Goal: Information Seeking & Learning: Learn about a topic

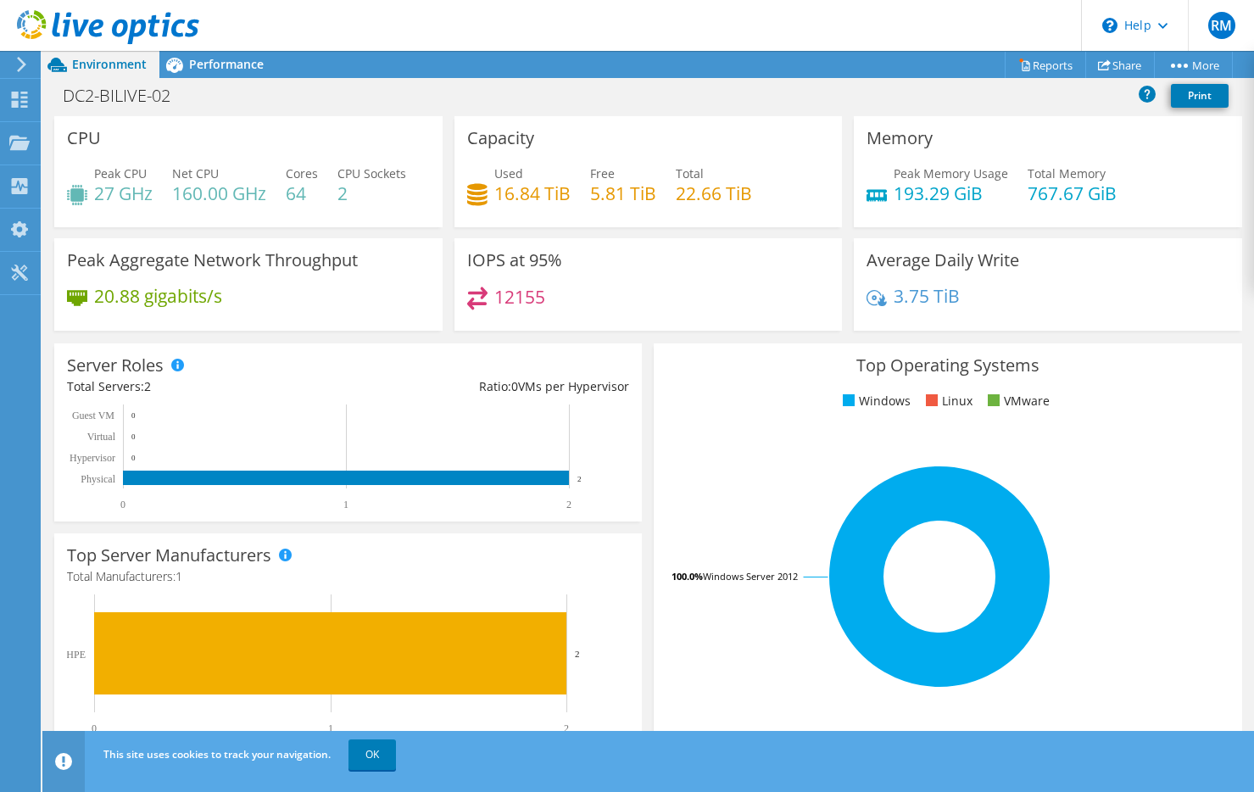
scroll to position [500, 0]
click at [639, 395] on div "Server Roles Physical Servers represent bare metal servers that were targets of…" at bounding box center [347, 432] width 599 height 190
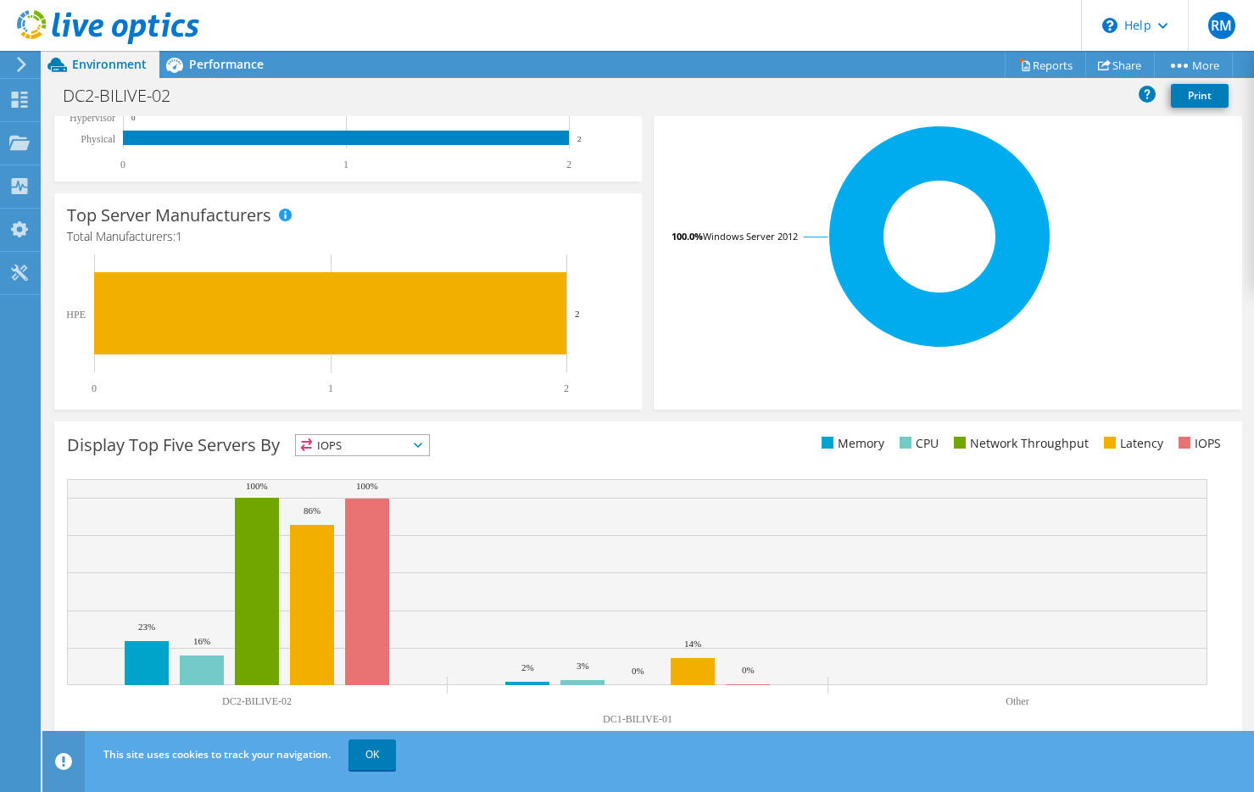
scroll to position [76, 0]
click at [632, 718] on text "DC1-BILIVE-01" at bounding box center [638, 719] width 70 height 12
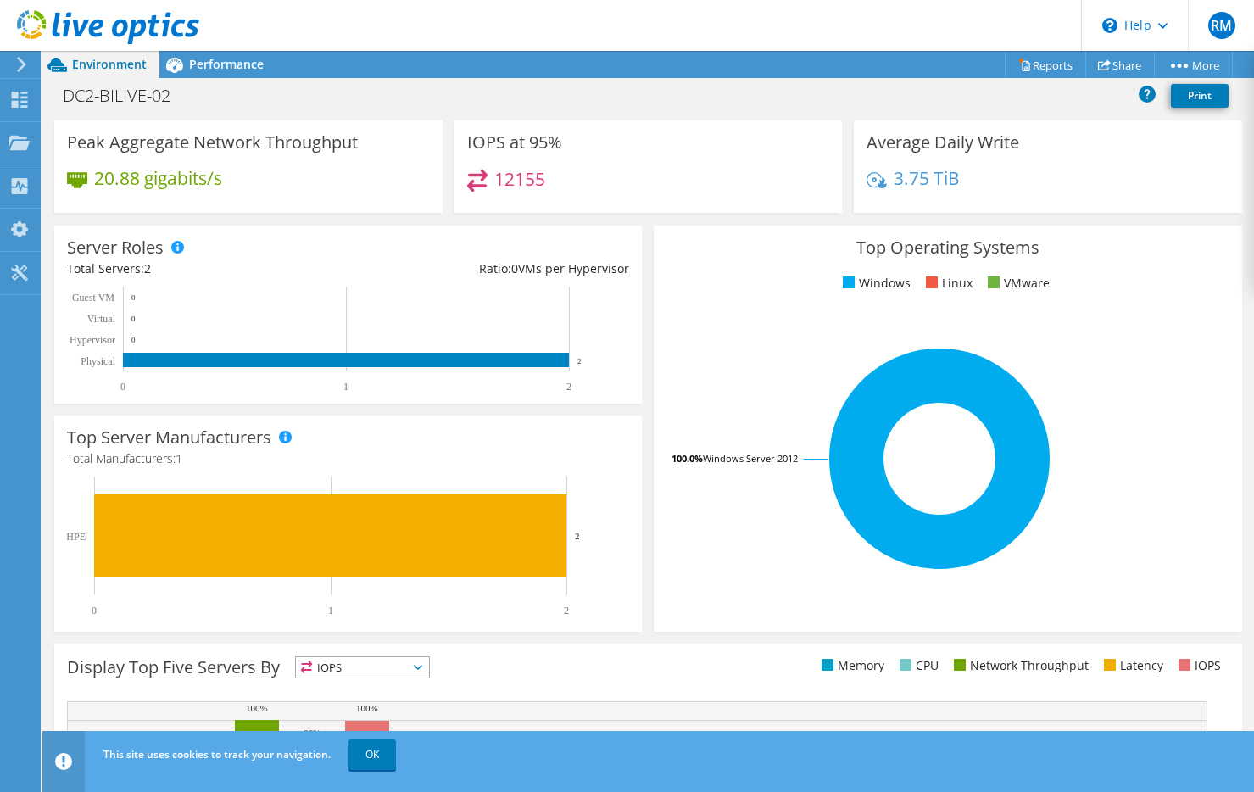
scroll to position [0, 0]
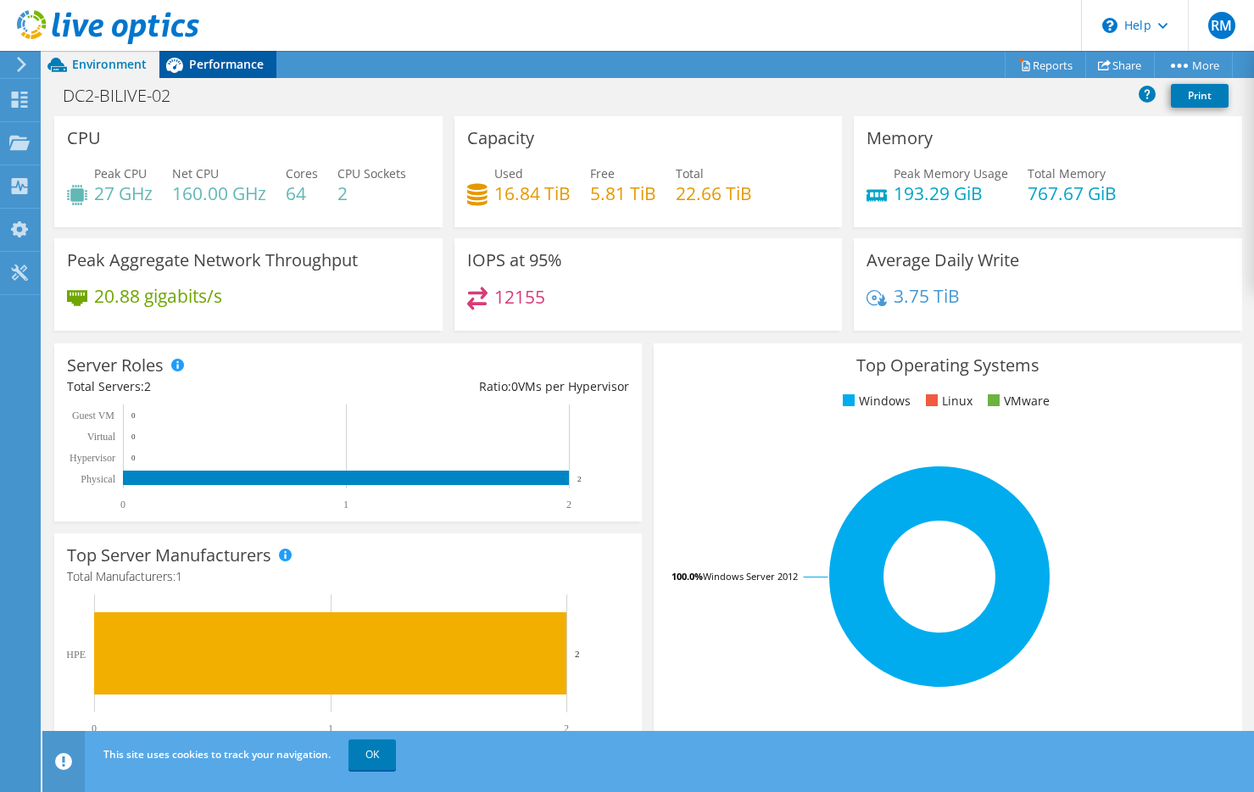
click at [235, 57] on span "Performance" at bounding box center [226, 64] width 75 height 16
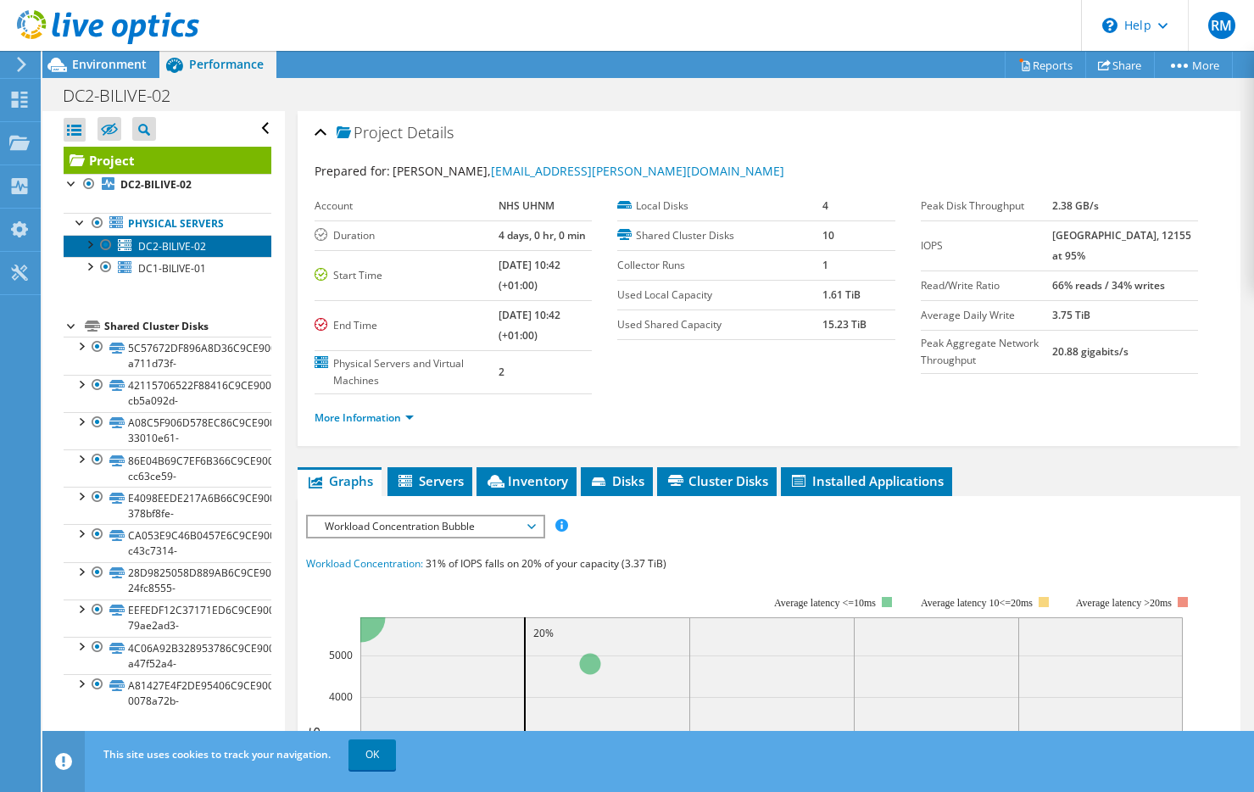
click at [181, 251] on span "DC2-BILIVE-02" at bounding box center [172, 246] width 68 height 14
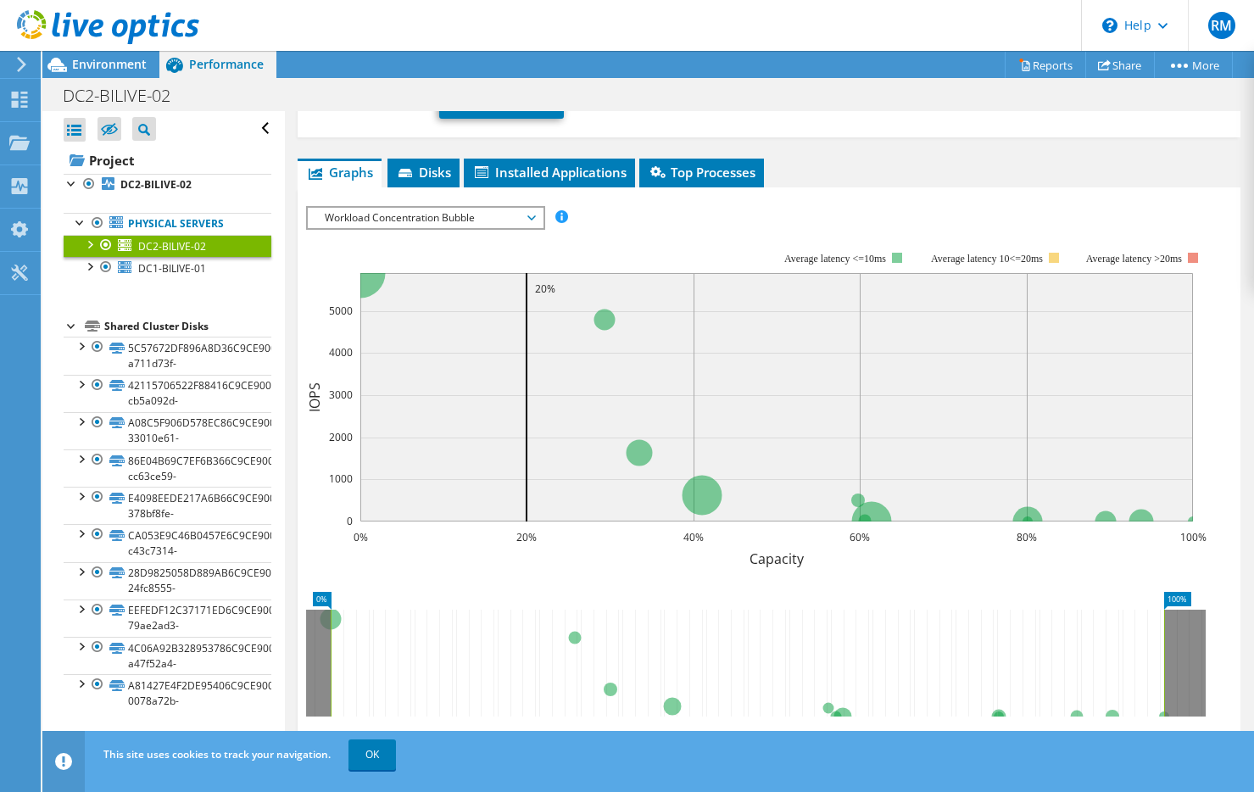
scroll to position [254, 0]
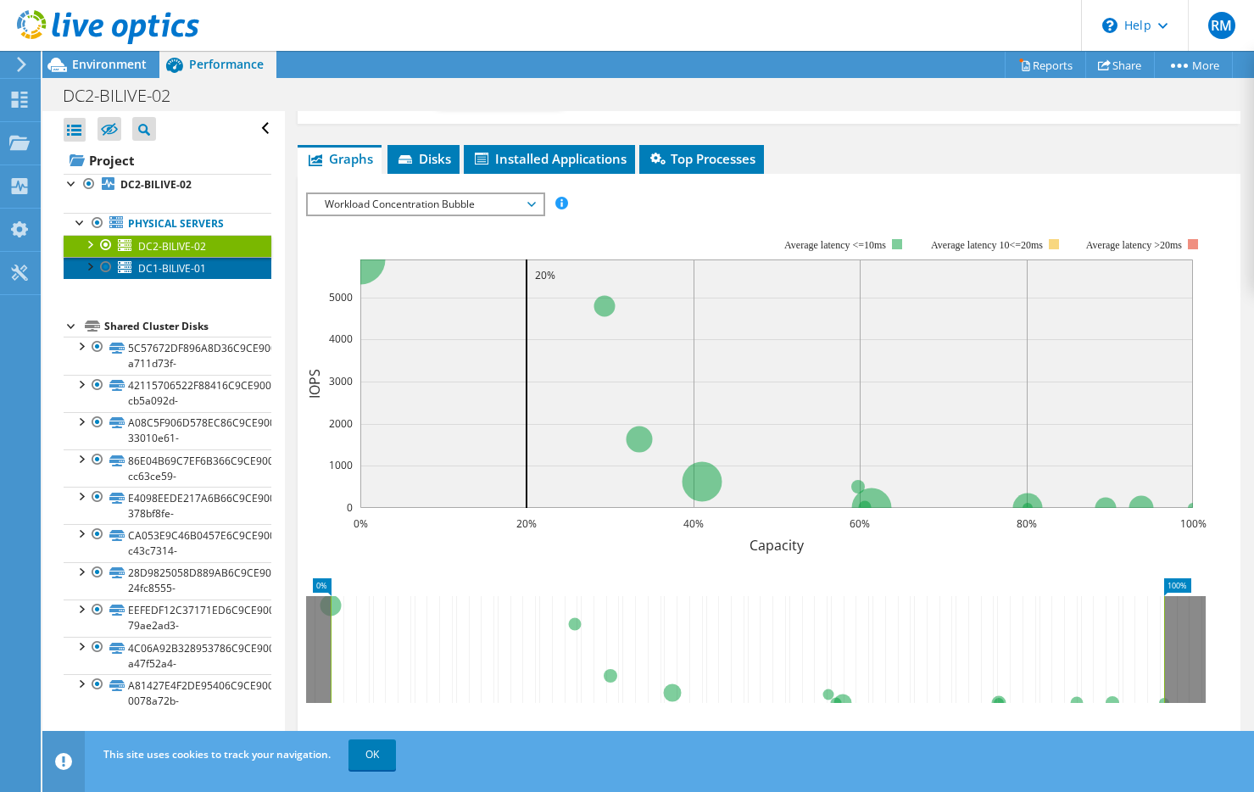
click at [170, 266] on span "DC1-BILIVE-01" at bounding box center [172, 268] width 68 height 14
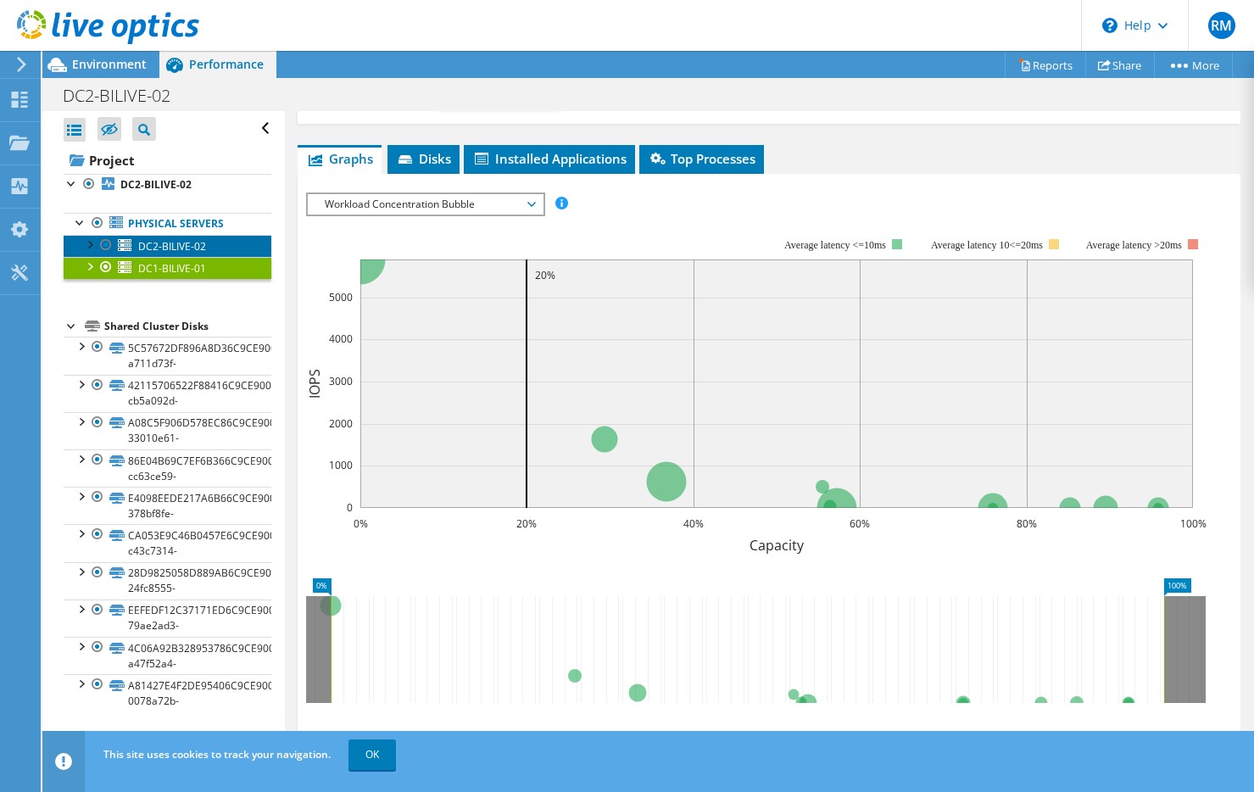
click at [170, 247] on span "DC2-BILIVE-02" at bounding box center [172, 246] width 68 height 14
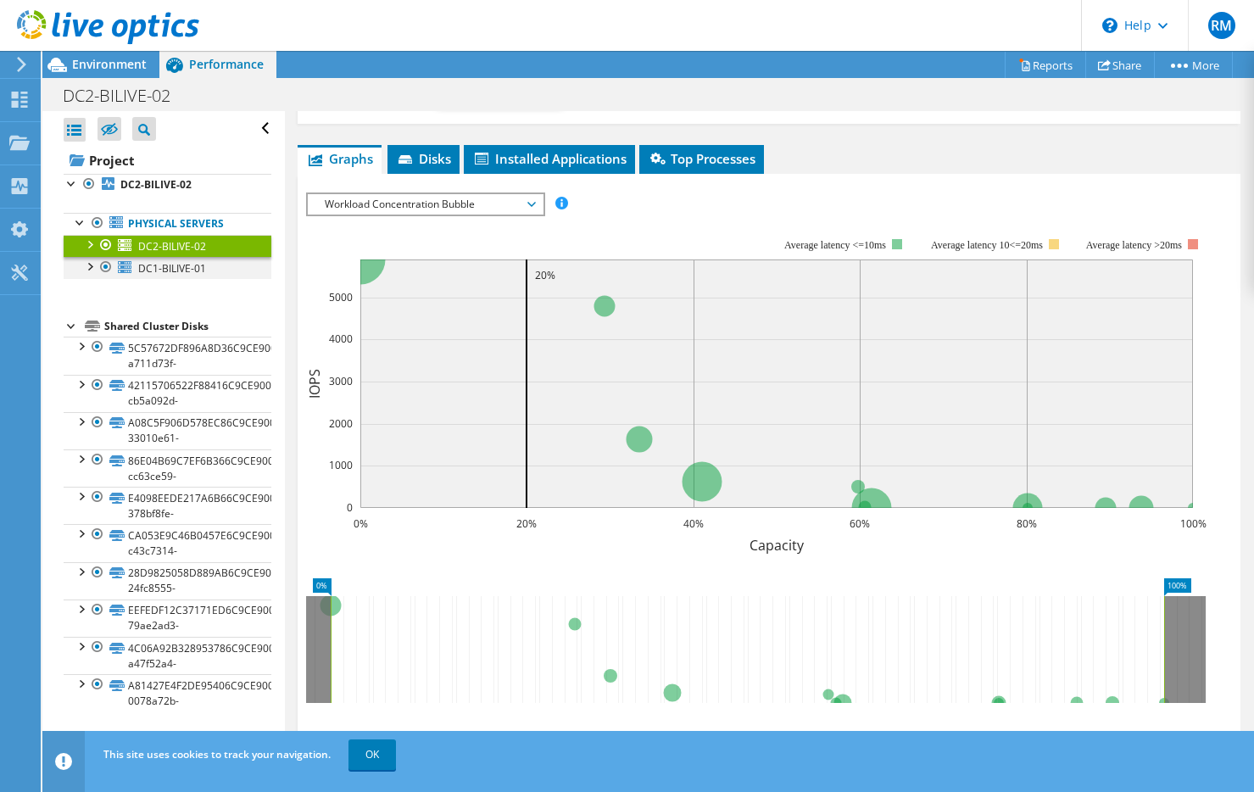
click at [93, 268] on div at bounding box center [89, 265] width 17 height 17
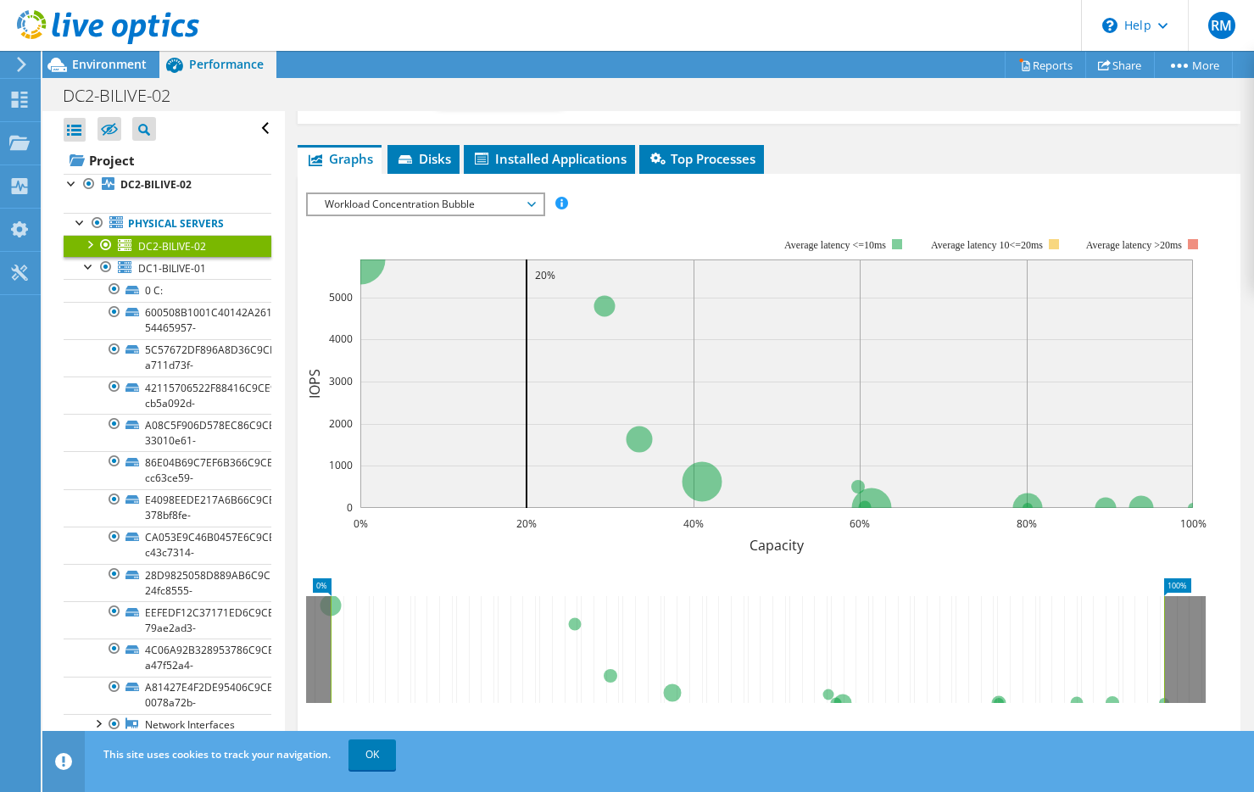
click at [91, 242] on div at bounding box center [89, 243] width 17 height 17
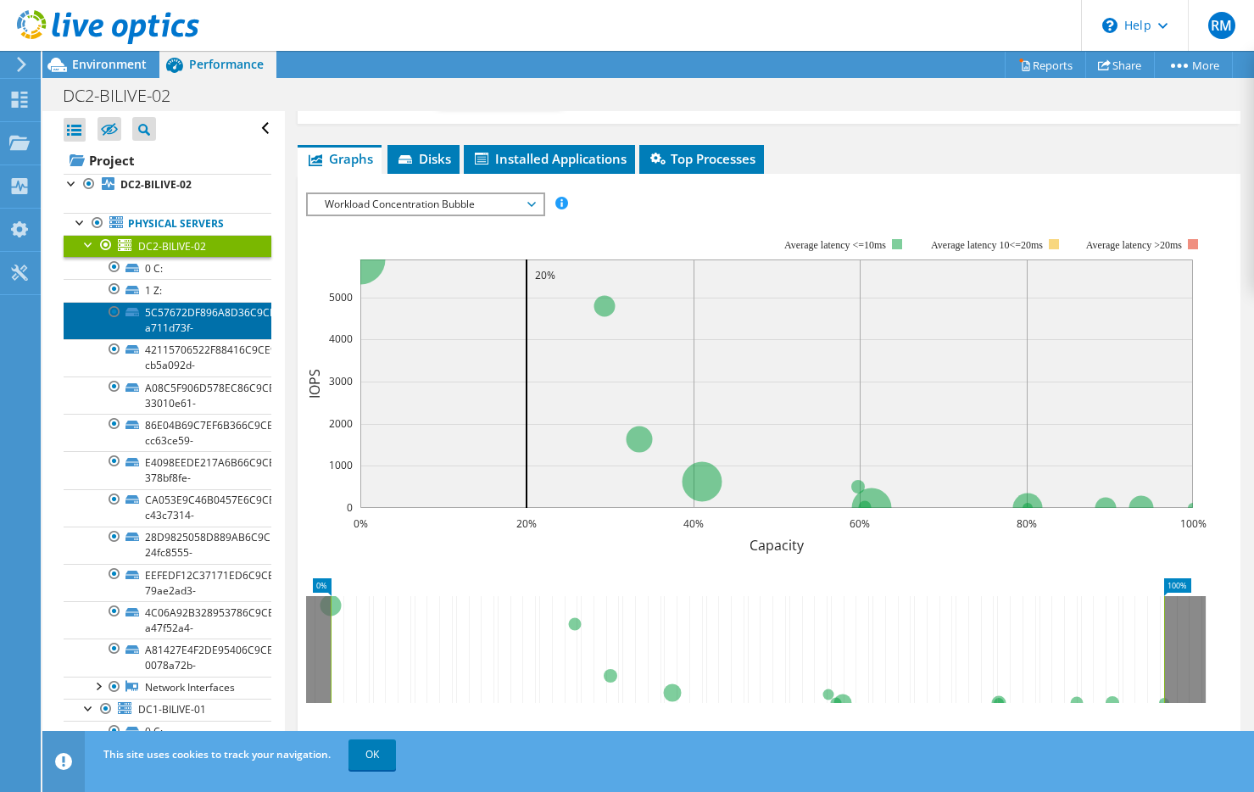
click at [160, 303] on link "5C57672DF896A8D36C9CE900870A2F9D-a711d73f-" at bounding box center [168, 320] width 208 height 37
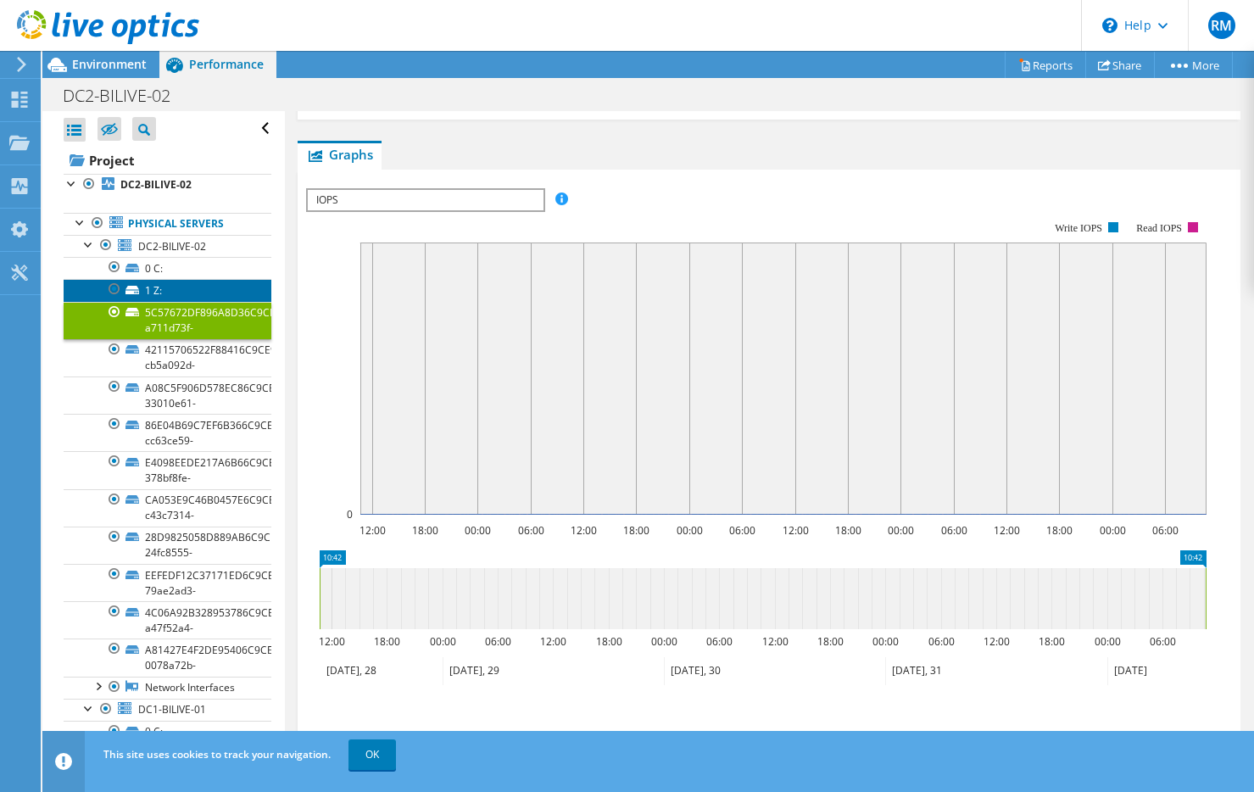
click at [183, 284] on link "1 Z:" at bounding box center [168, 290] width 208 height 22
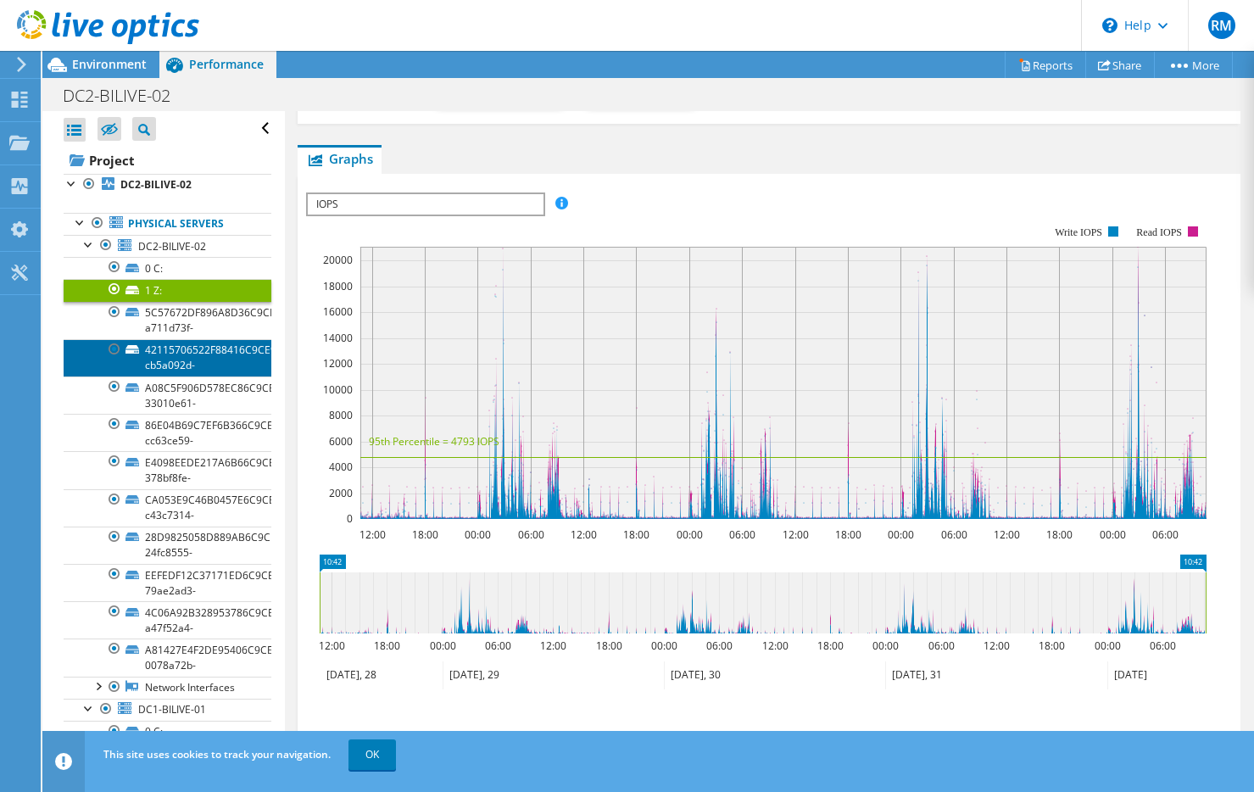
click at [181, 354] on link "42115706522F88416C9CE900870A2F9D-cb5a092d-" at bounding box center [168, 357] width 208 height 37
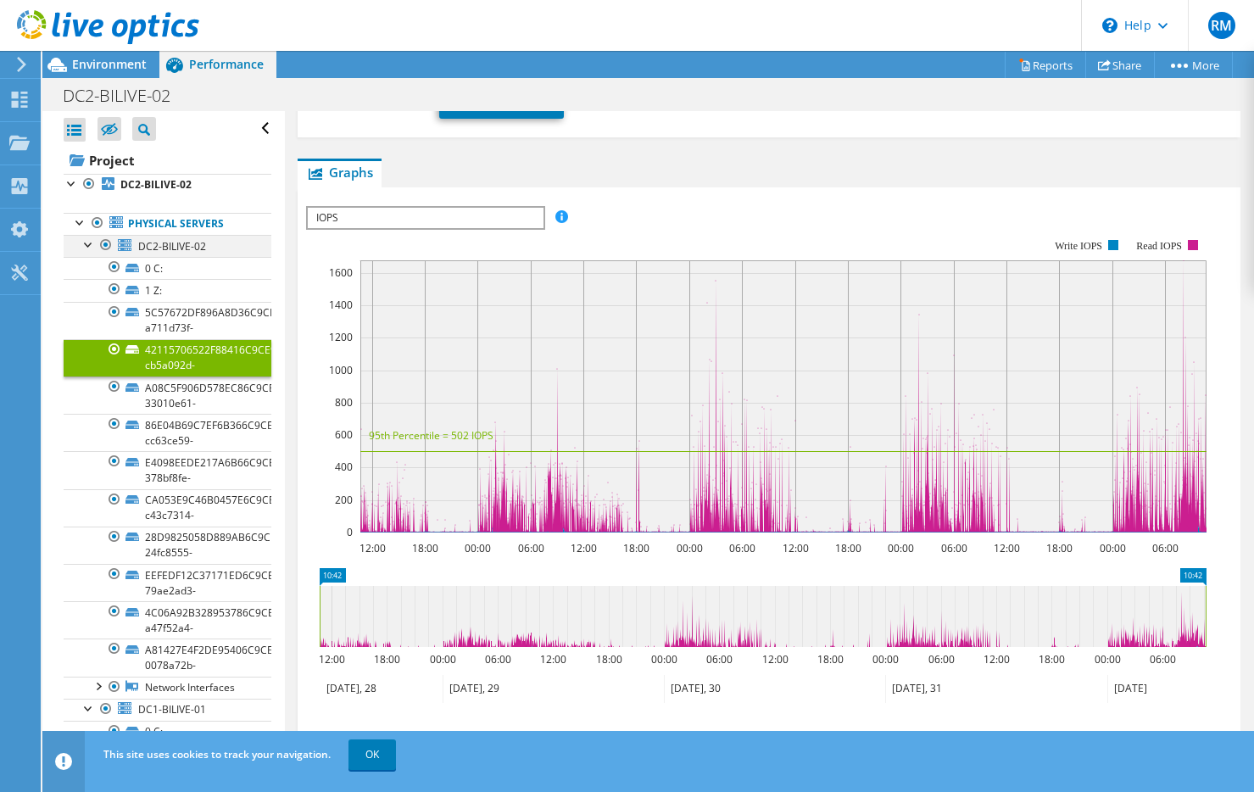
click at [89, 243] on div at bounding box center [89, 243] width 17 height 17
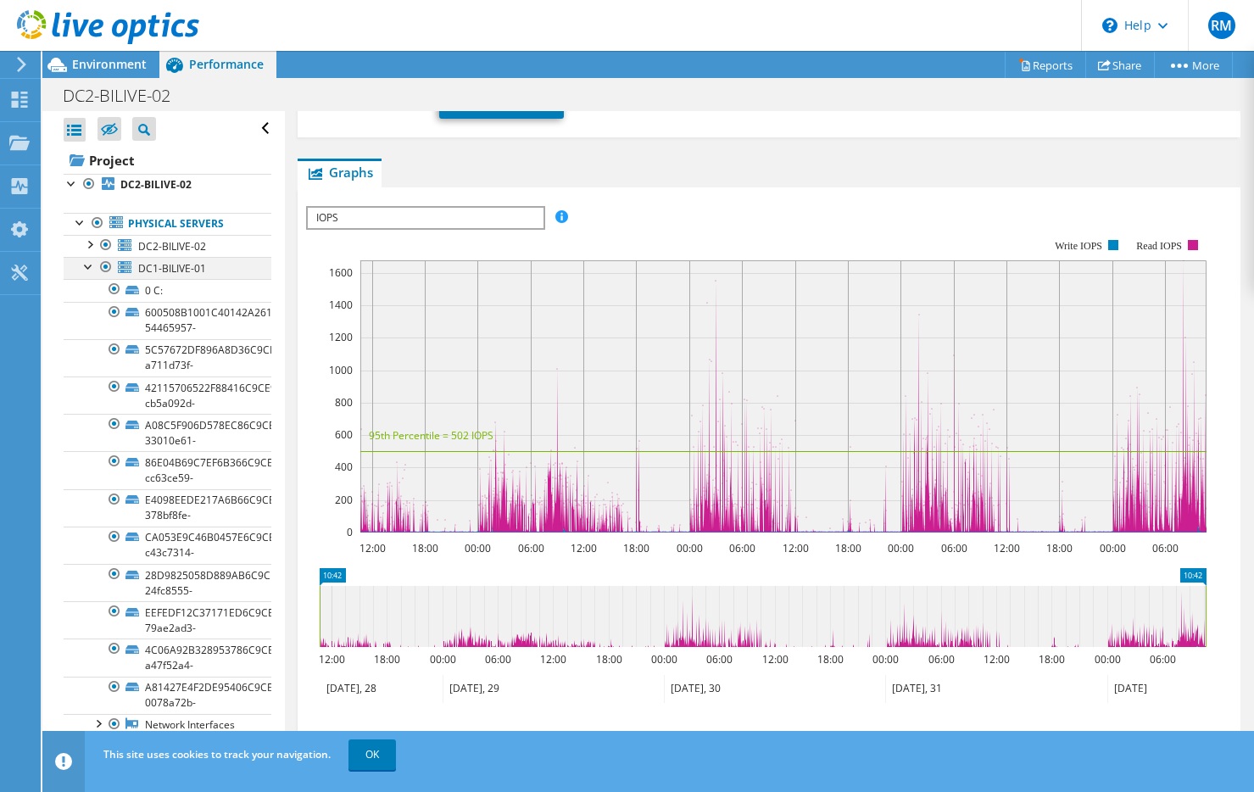
click at [86, 269] on div at bounding box center [89, 265] width 17 height 17
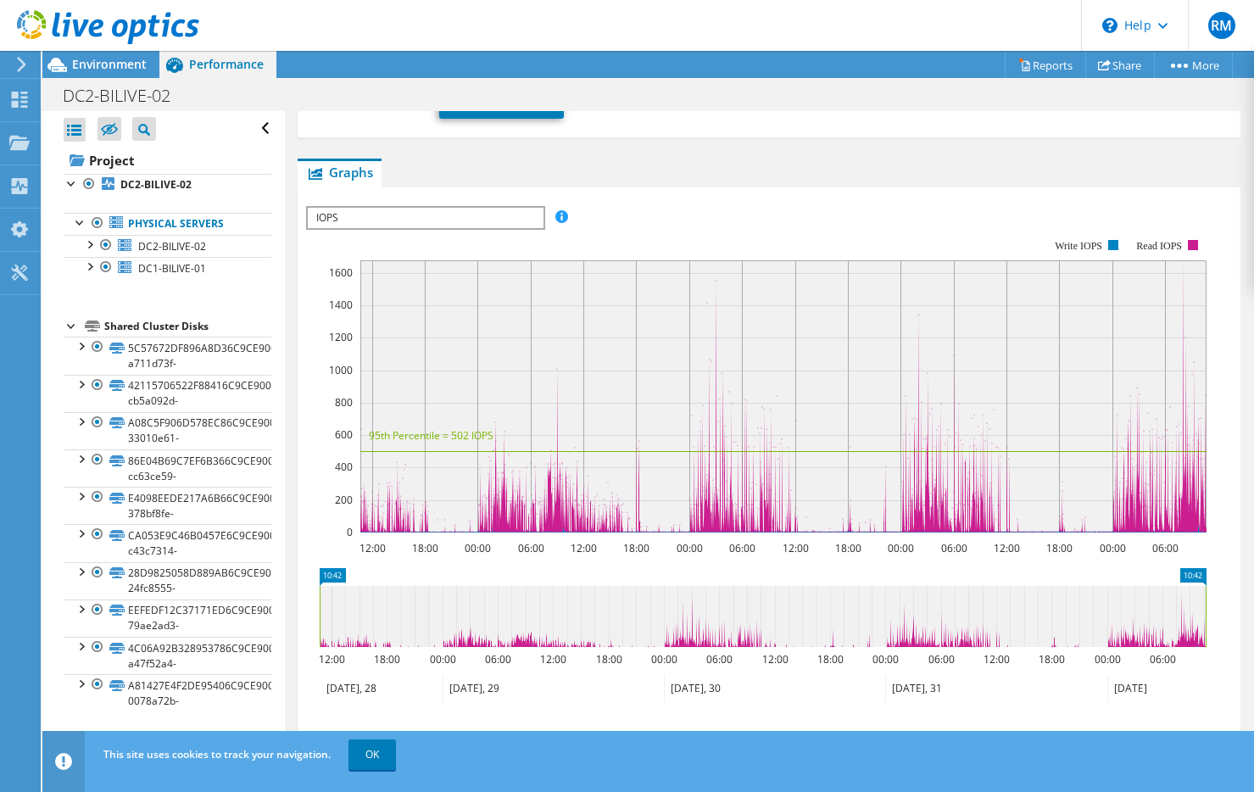
click at [68, 325] on div at bounding box center [72, 324] width 17 height 17
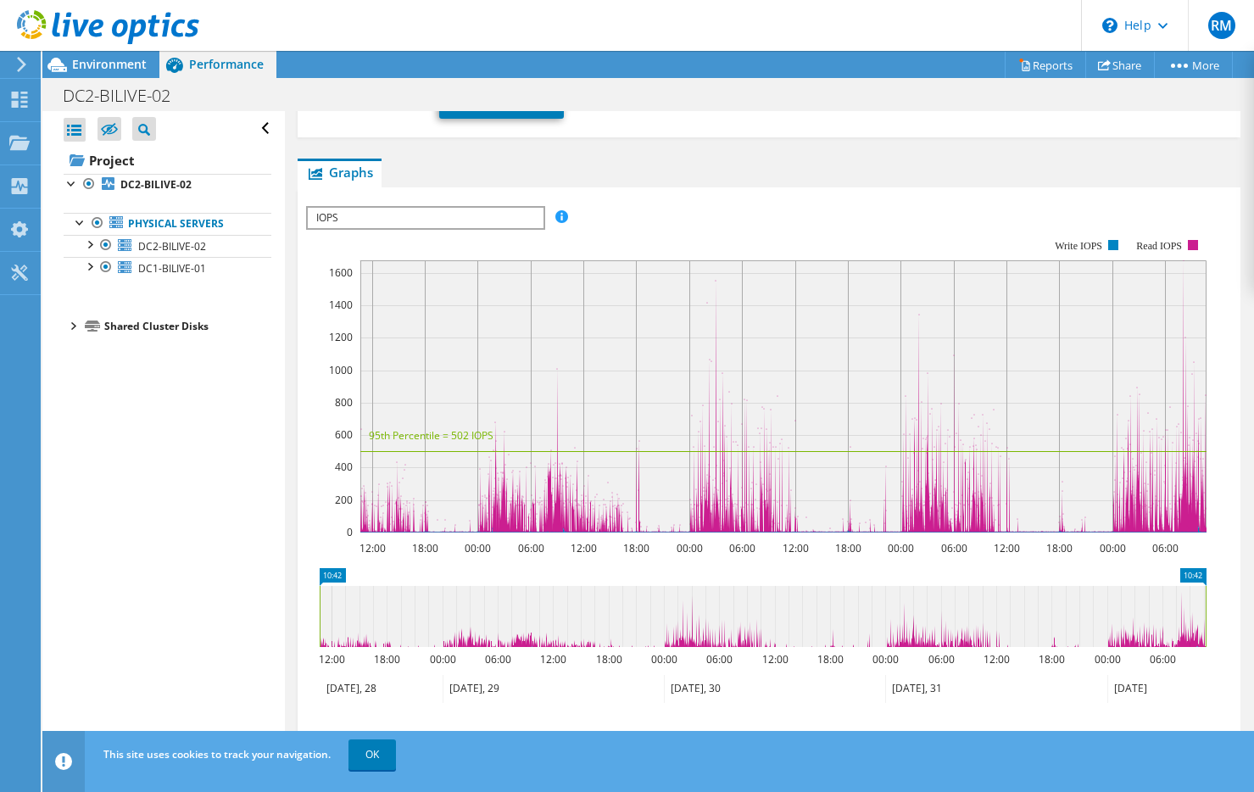
click at [73, 323] on div at bounding box center [72, 324] width 17 height 17
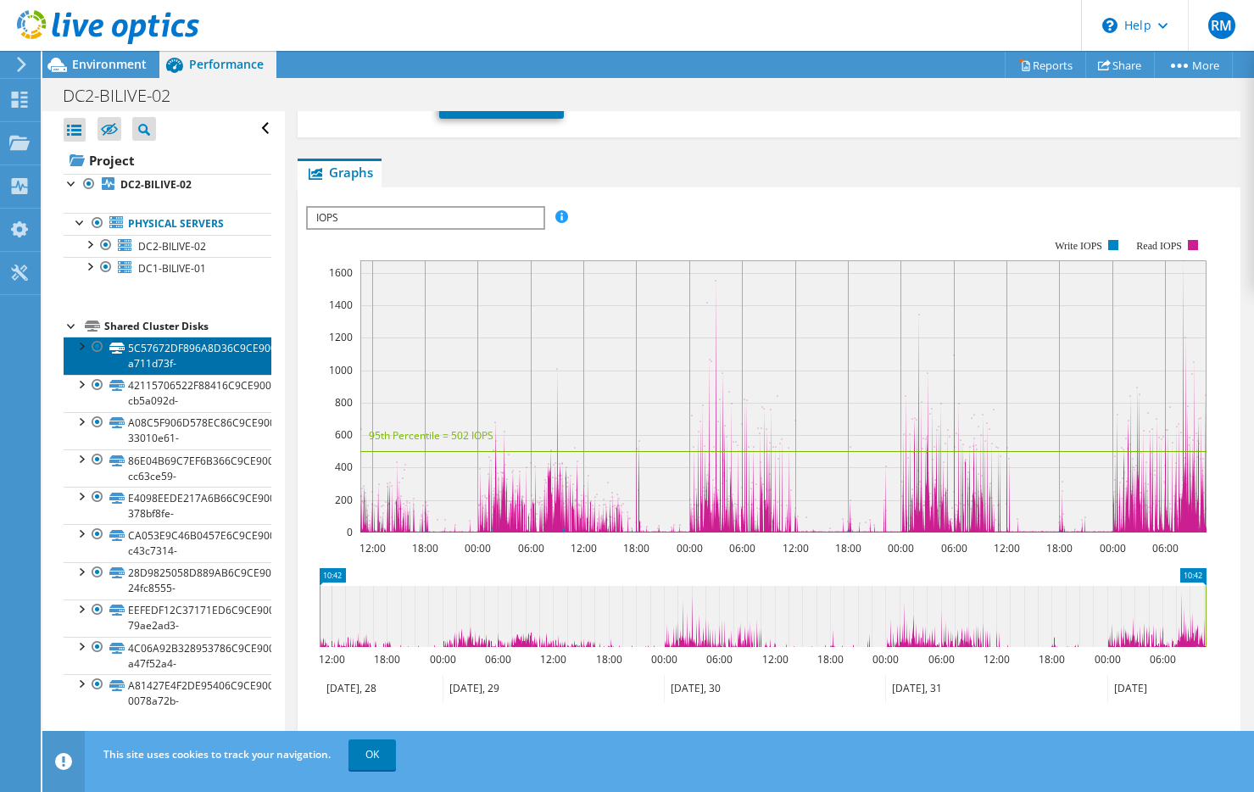
click at [182, 353] on link "5C57672DF896A8D36C9CE900870A2F9D-a711d73f-" at bounding box center [168, 355] width 208 height 37
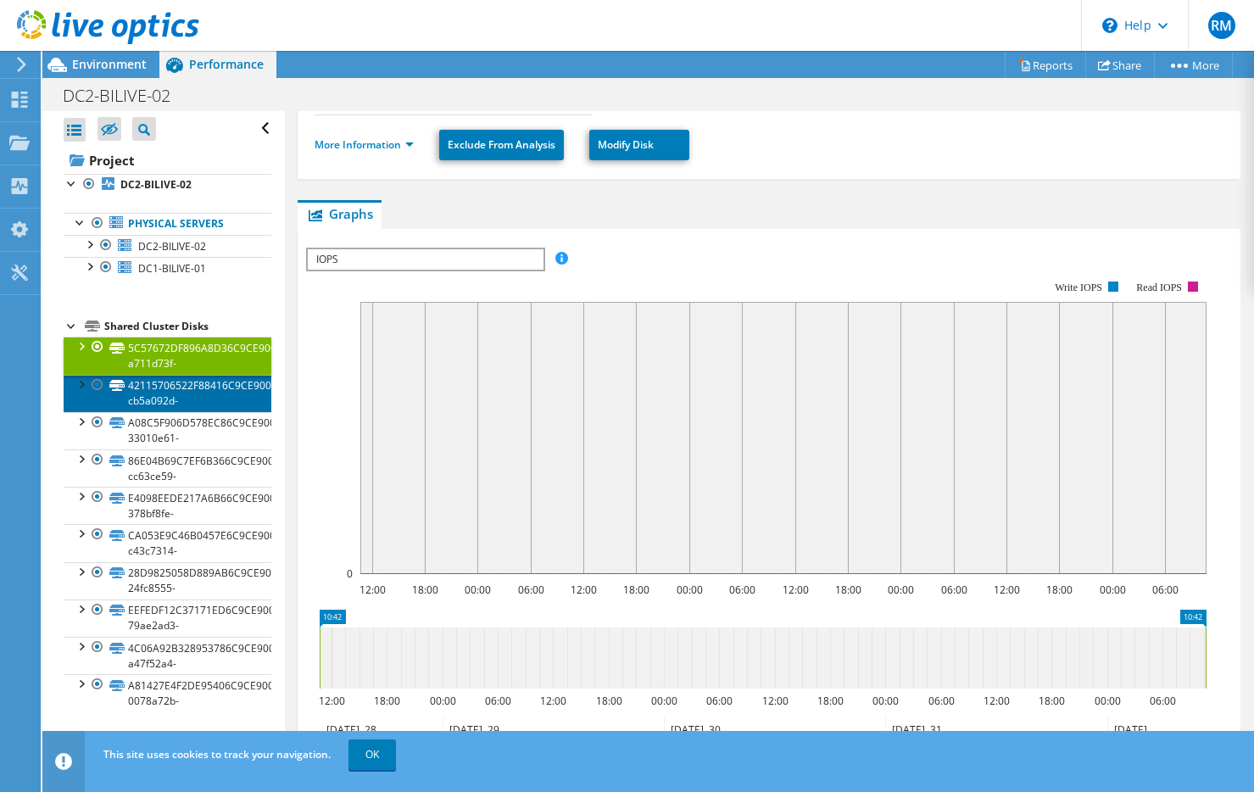
click at [196, 392] on link "42115706522F88416C9CE900870A2F9D-cb5a092d-" at bounding box center [168, 393] width 208 height 37
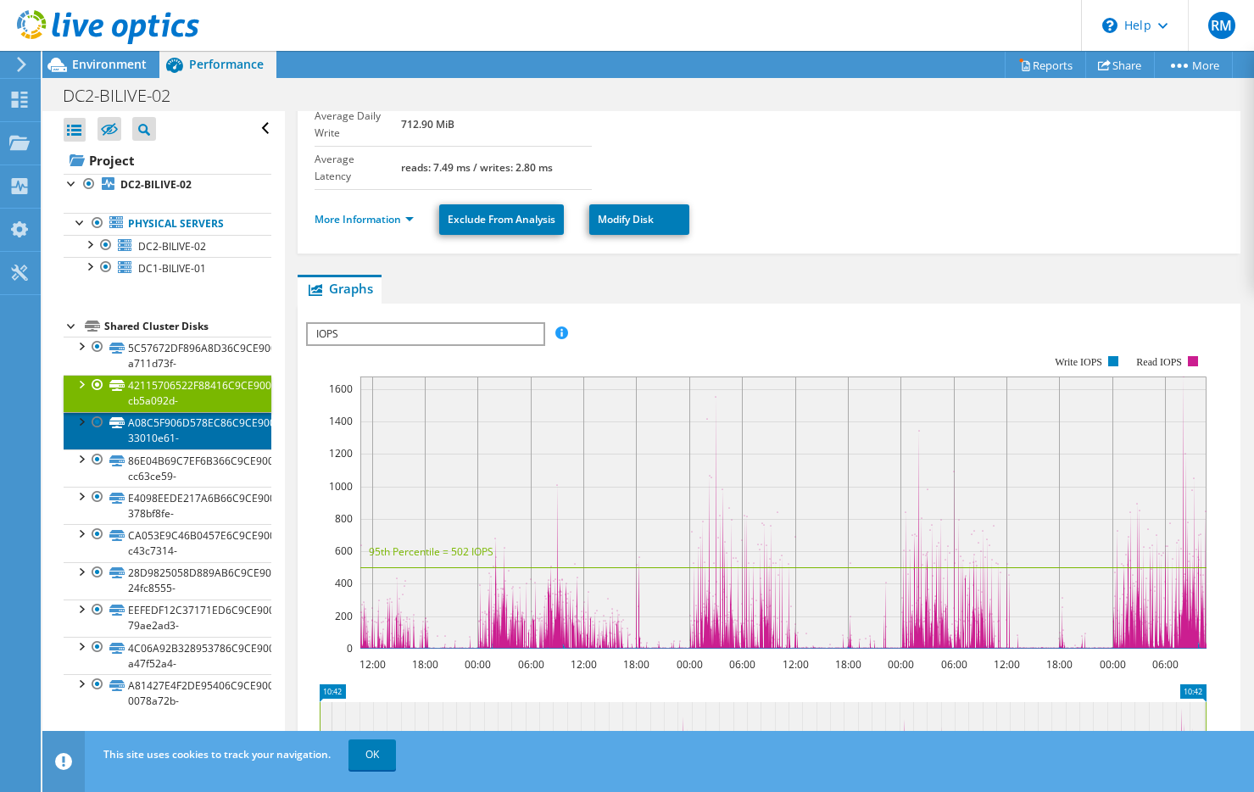
click at [173, 444] on link "A08C5F906D578EC86C9CE900870A2F9D-33010e61-" at bounding box center [168, 430] width 208 height 37
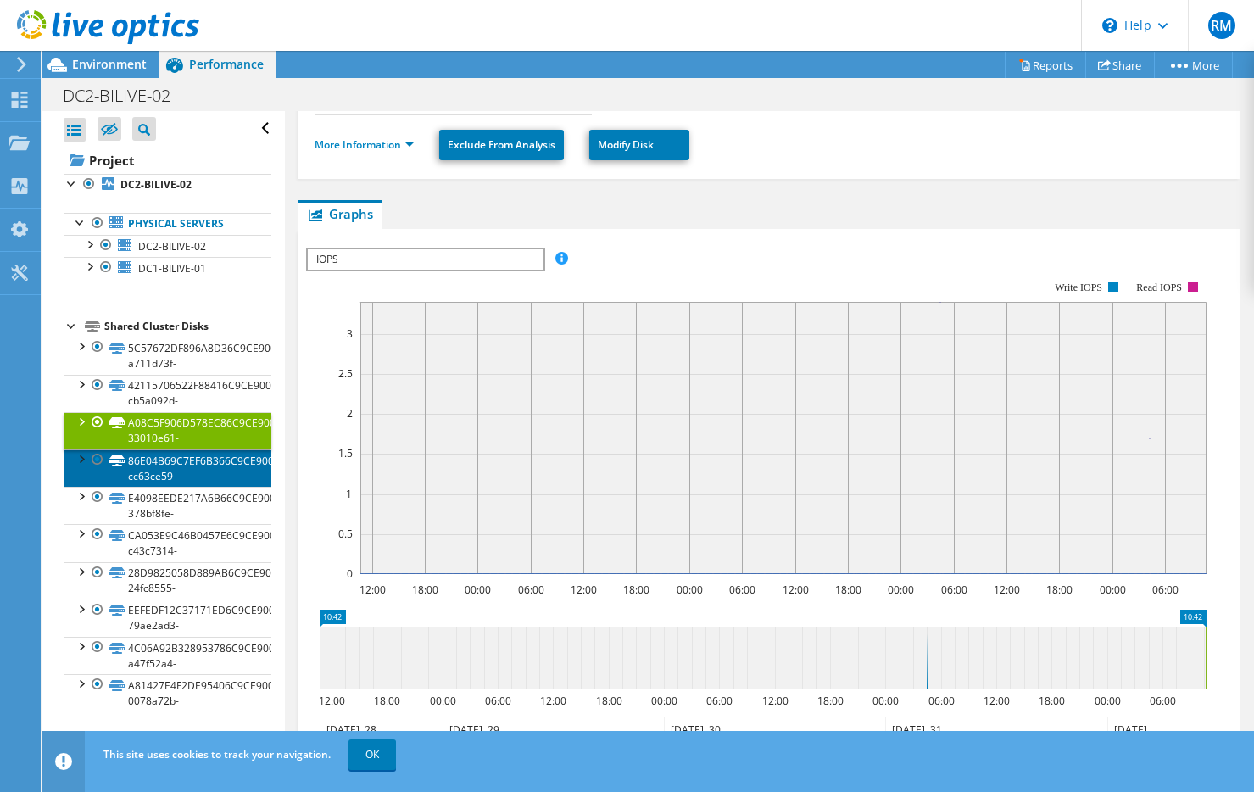
click at [148, 470] on link "86E04B69C7EF6B366C9CE900870A2F9D-cc63ce59-" at bounding box center [168, 467] width 208 height 37
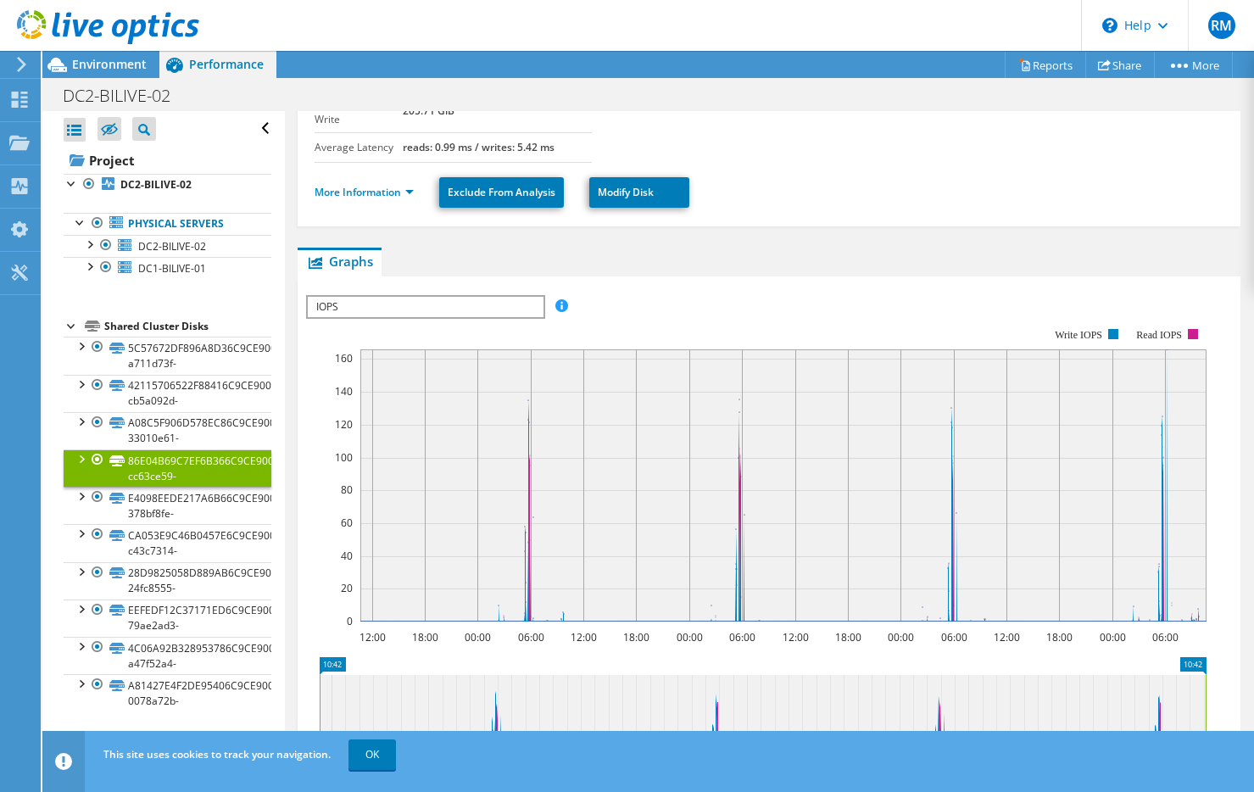
click at [72, 328] on div at bounding box center [72, 324] width 17 height 17
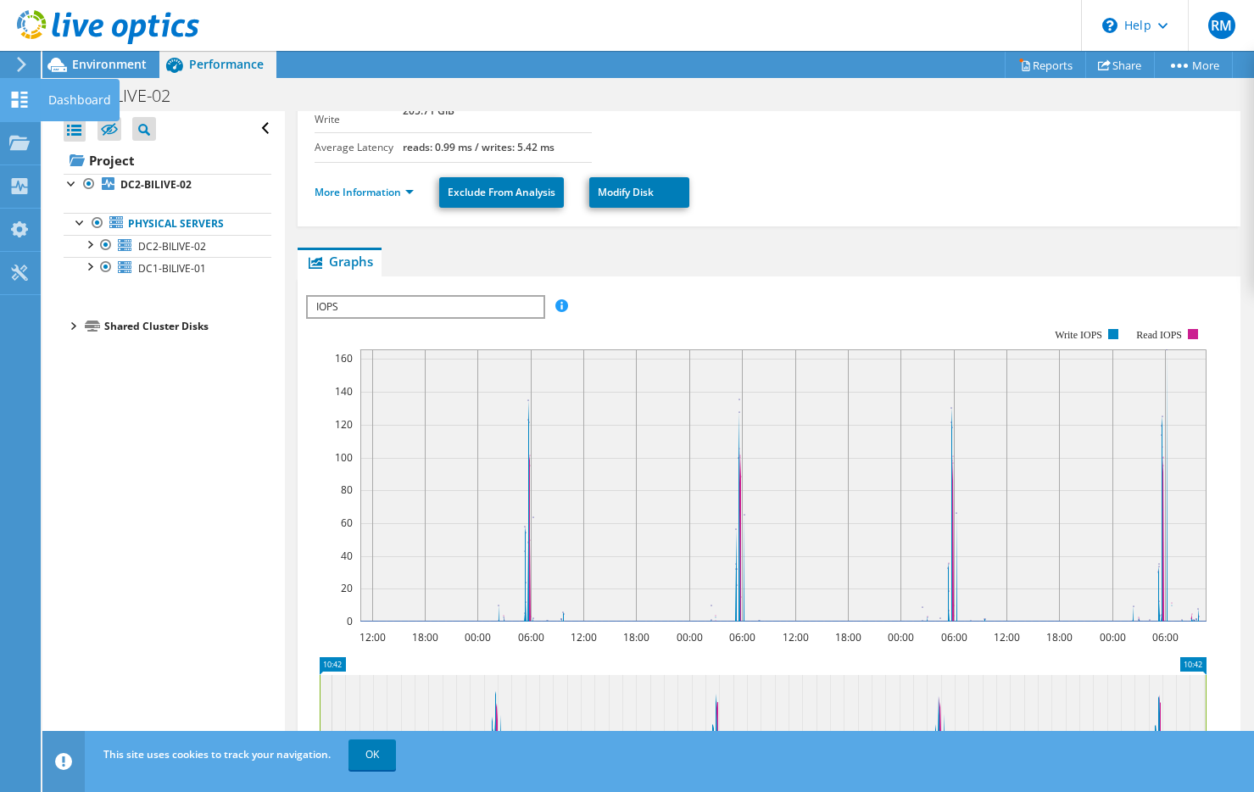
click at [19, 105] on icon at bounding box center [19, 100] width 20 height 16
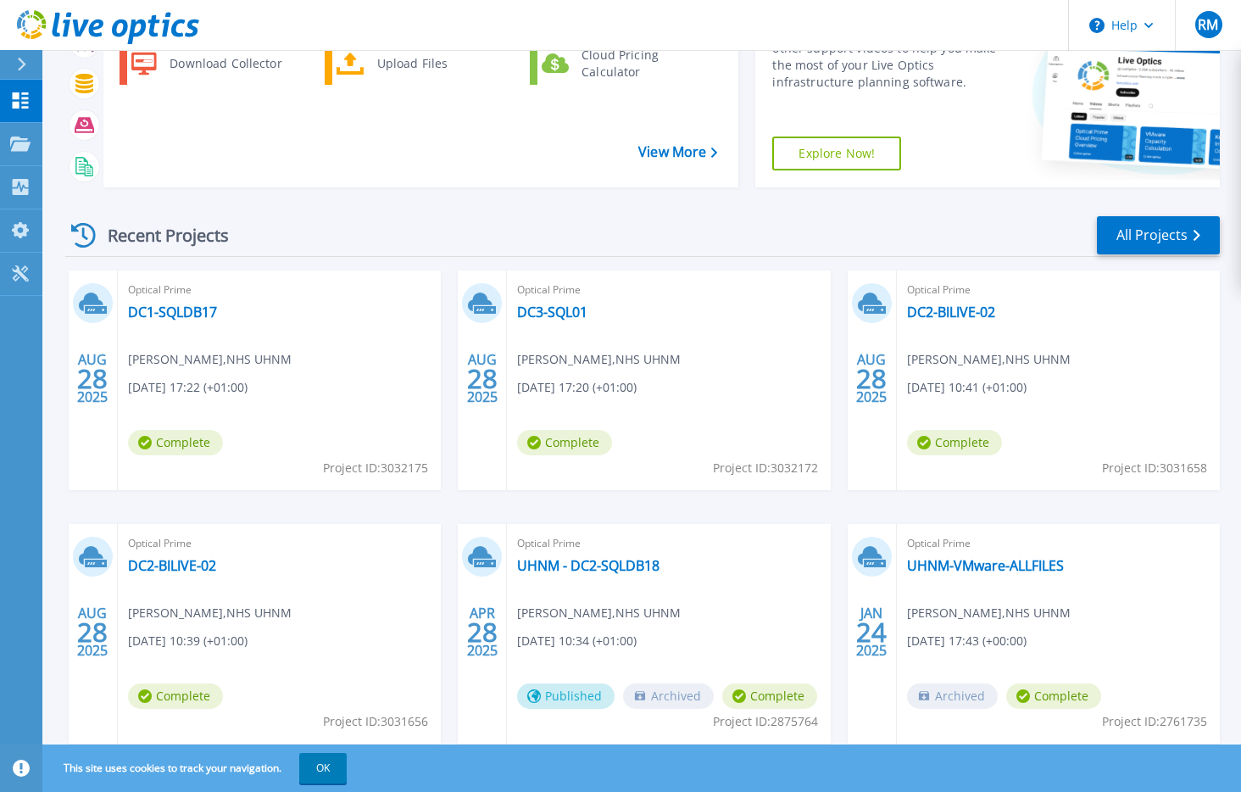
scroll to position [170, 0]
click at [151, 305] on link "DC1-SQLDB17" at bounding box center [172, 311] width 89 height 17
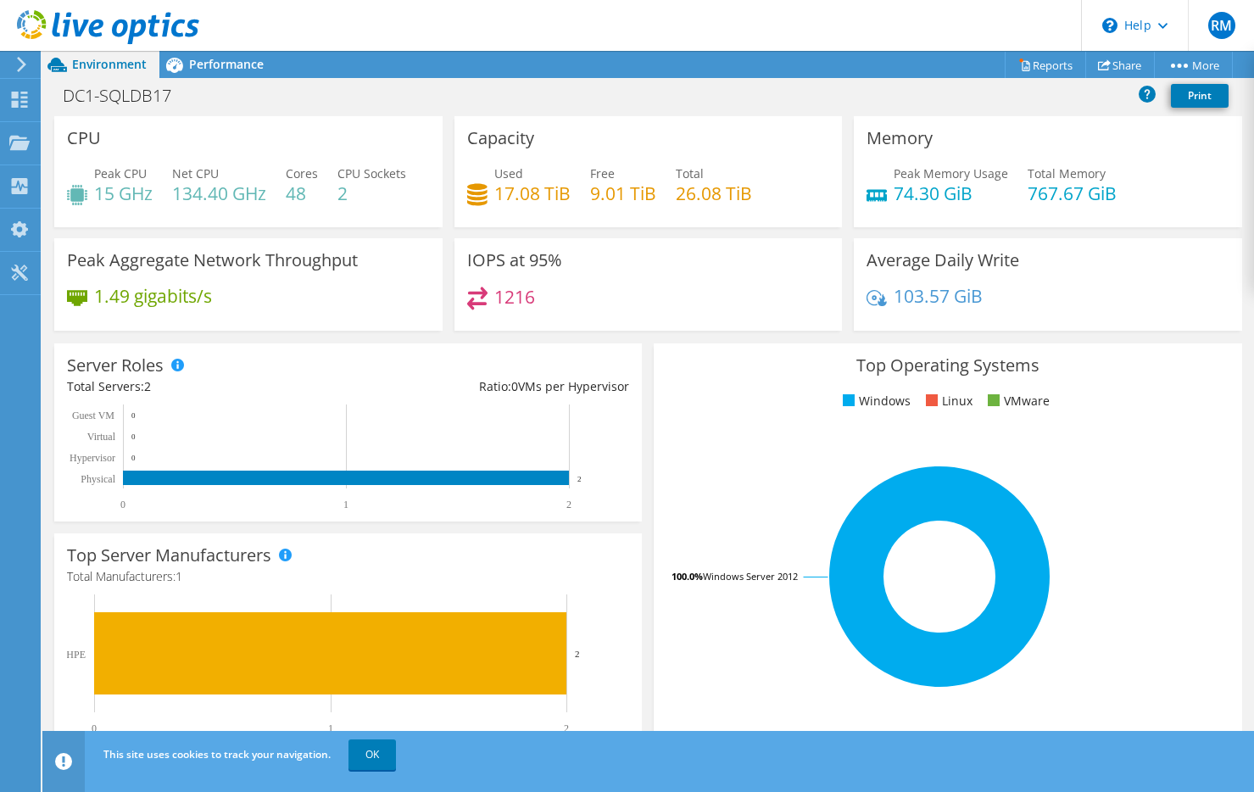
scroll to position [452, 0]
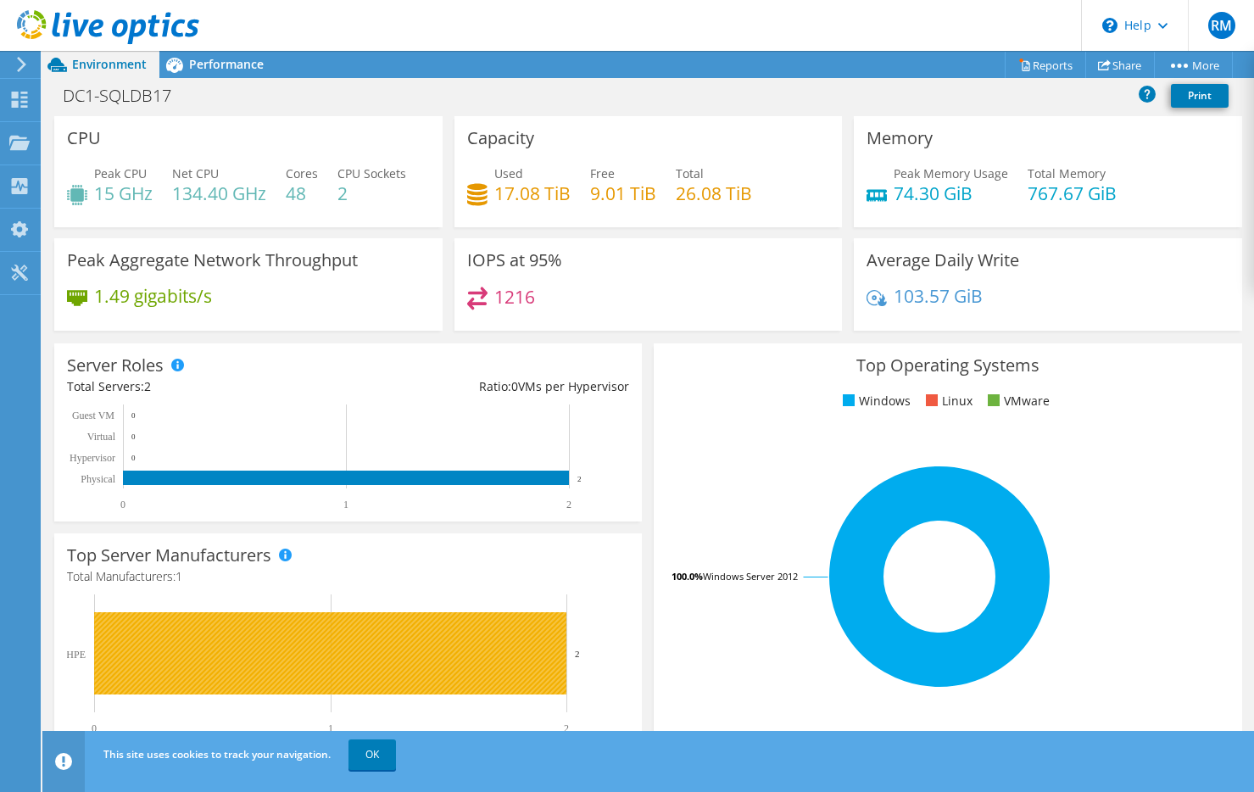
click at [371, 645] on rect at bounding box center [330, 653] width 472 height 82
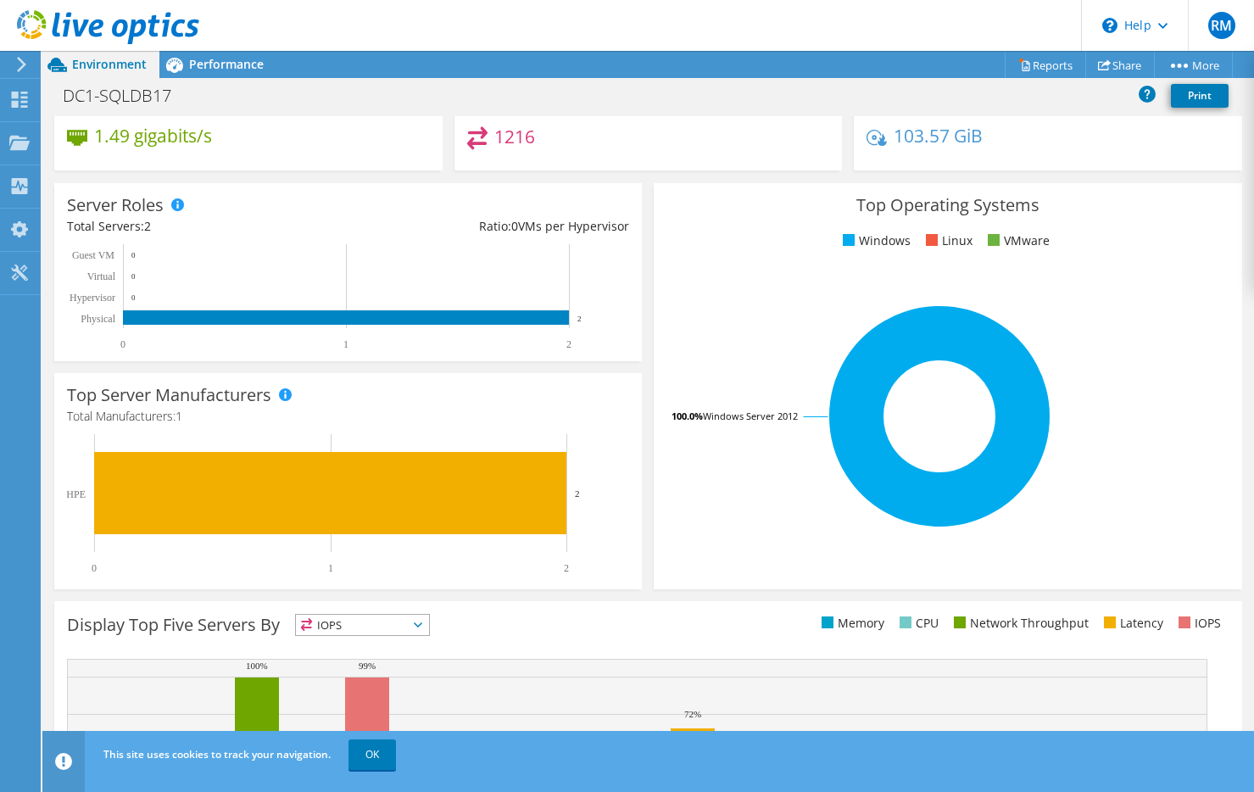
scroll to position [340, 0]
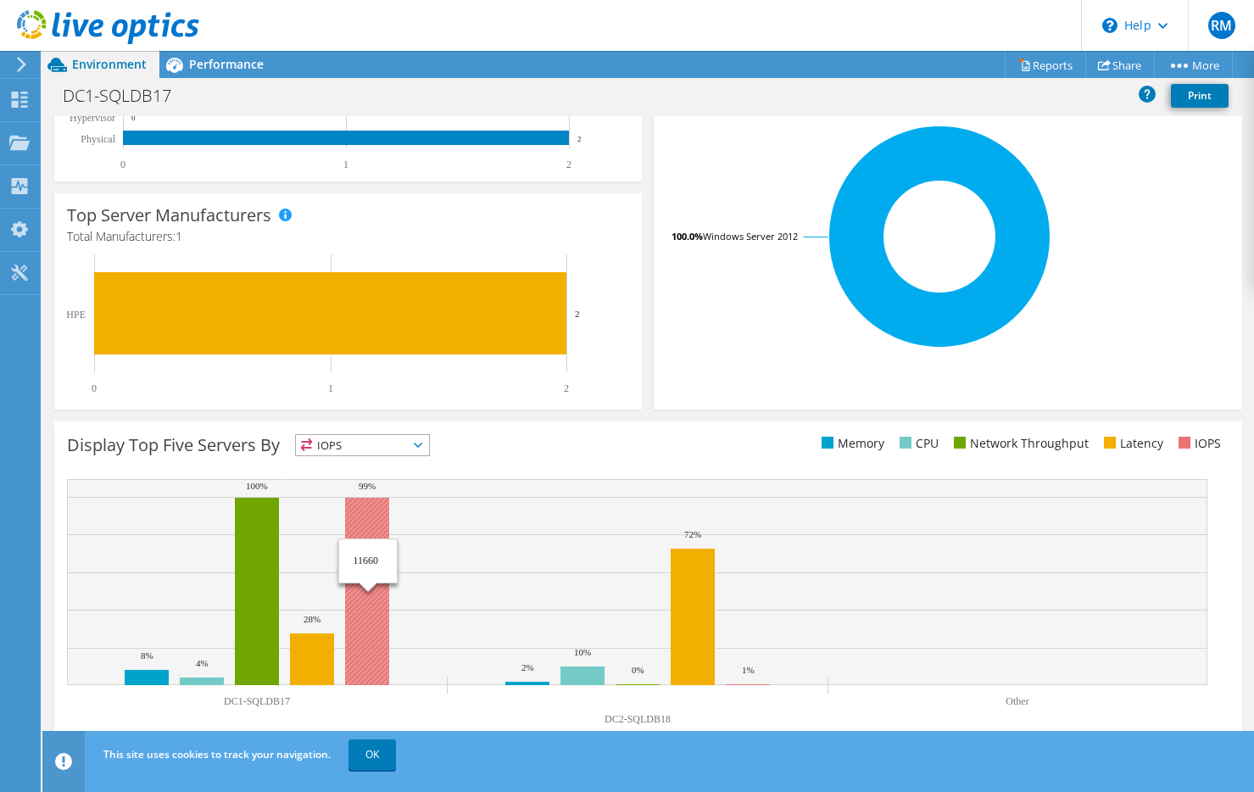
click at [364, 616] on rect at bounding box center [367, 591] width 44 height 187
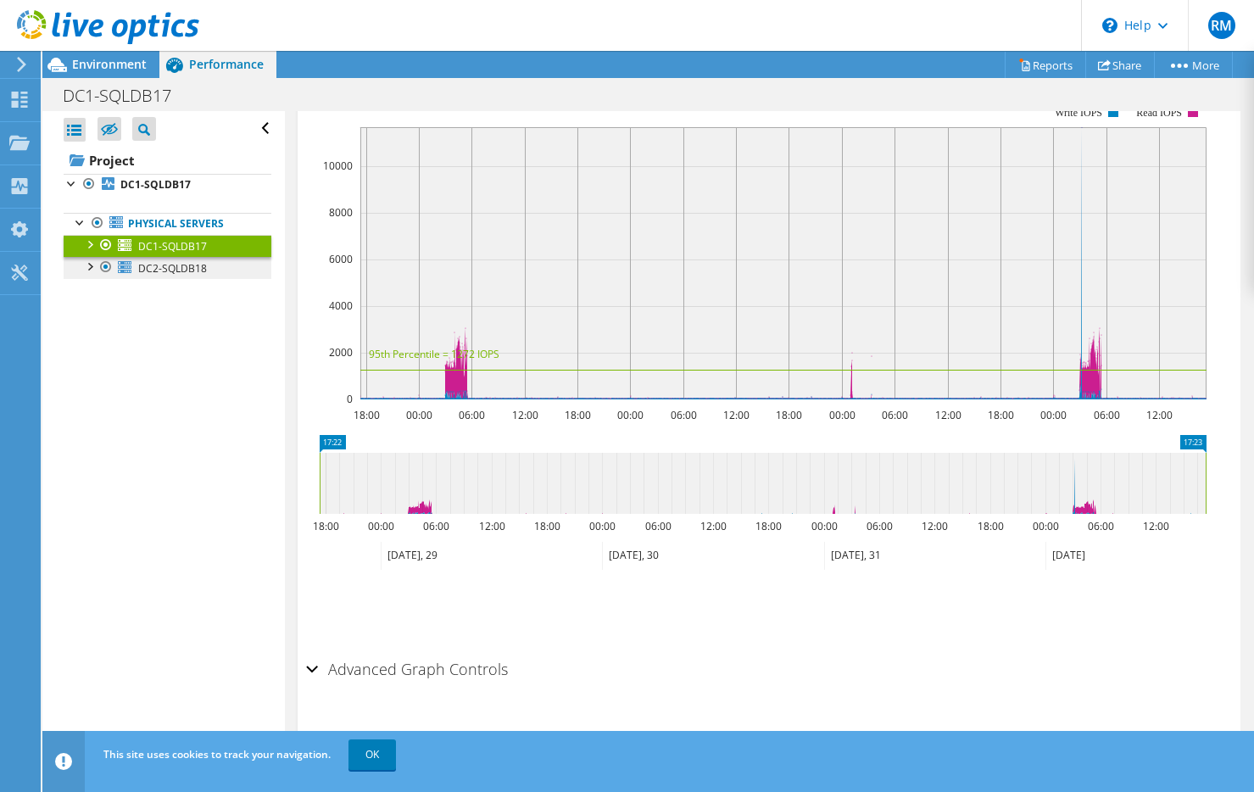
scroll to position [1188, 0]
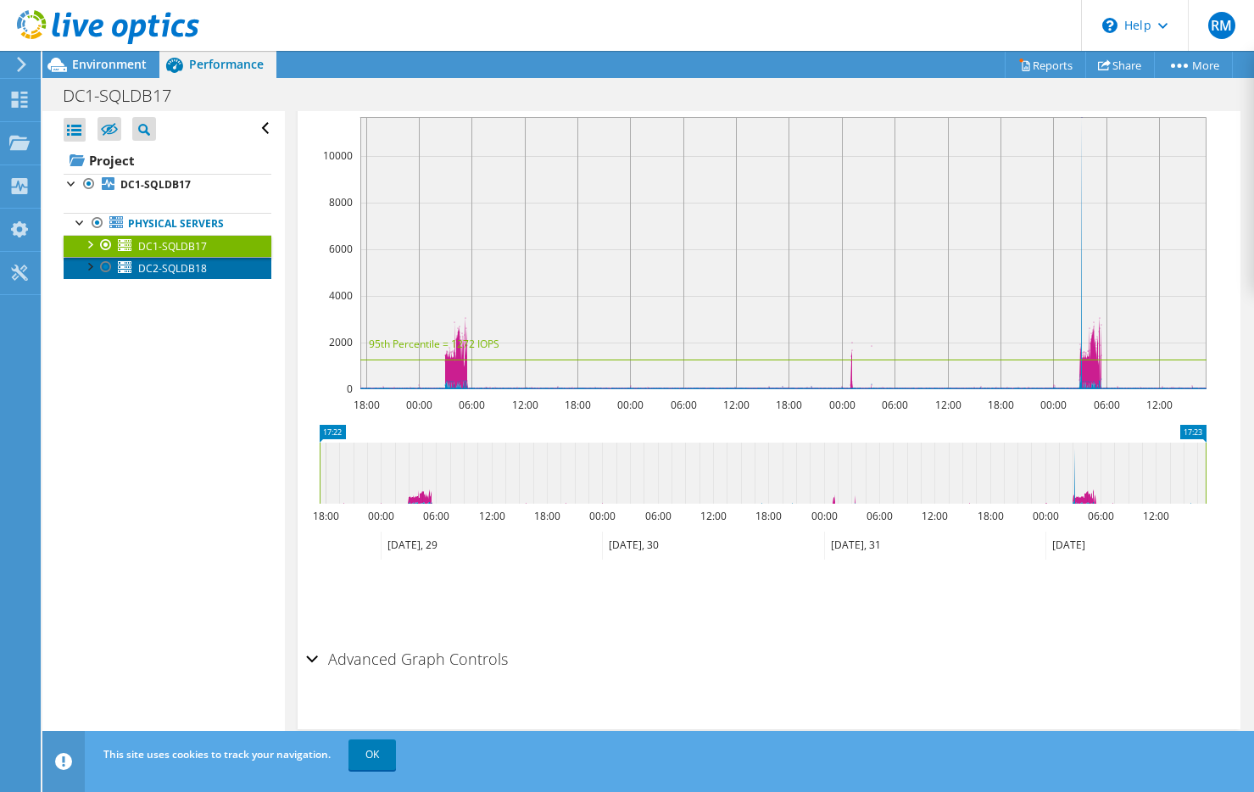
click at [148, 271] on span "DC2-SQLDB18" at bounding box center [172, 268] width 69 height 14
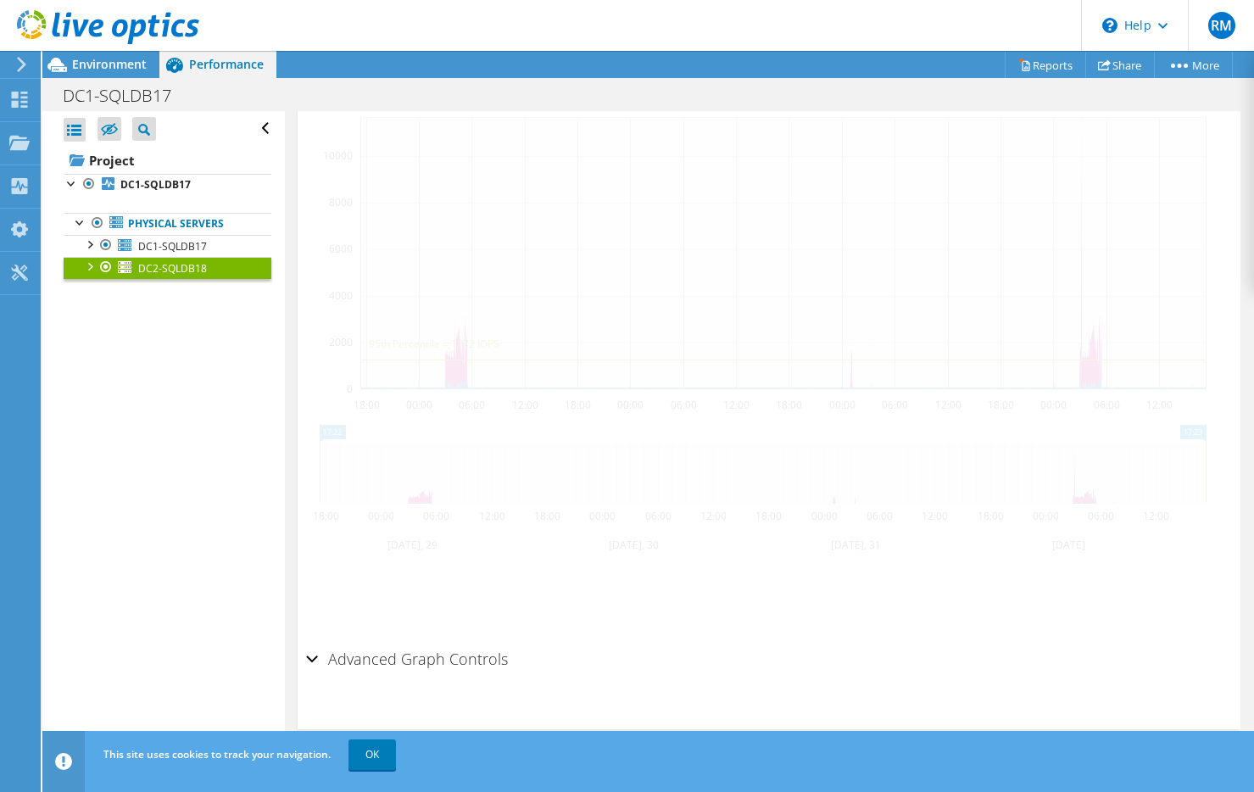
scroll to position [384, 0]
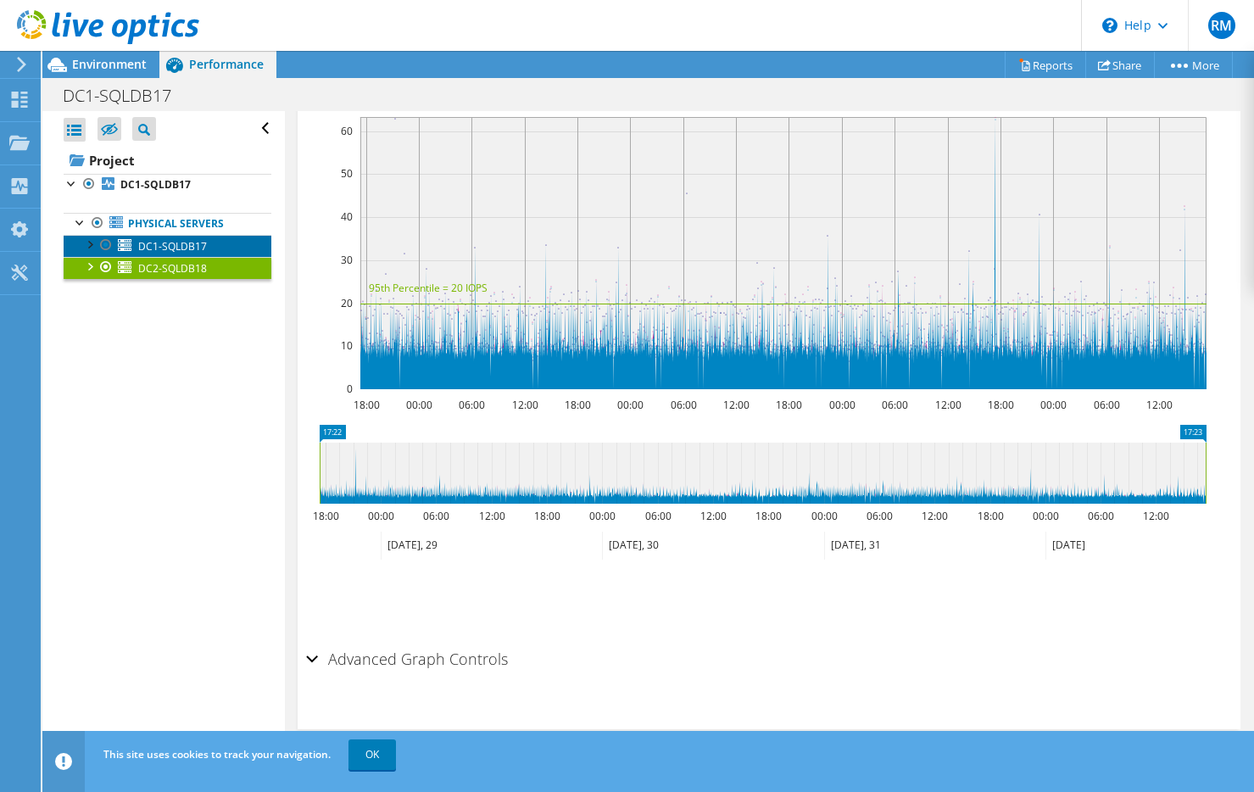
click at [175, 245] on span "DC1-SQLDB17" at bounding box center [172, 246] width 69 height 14
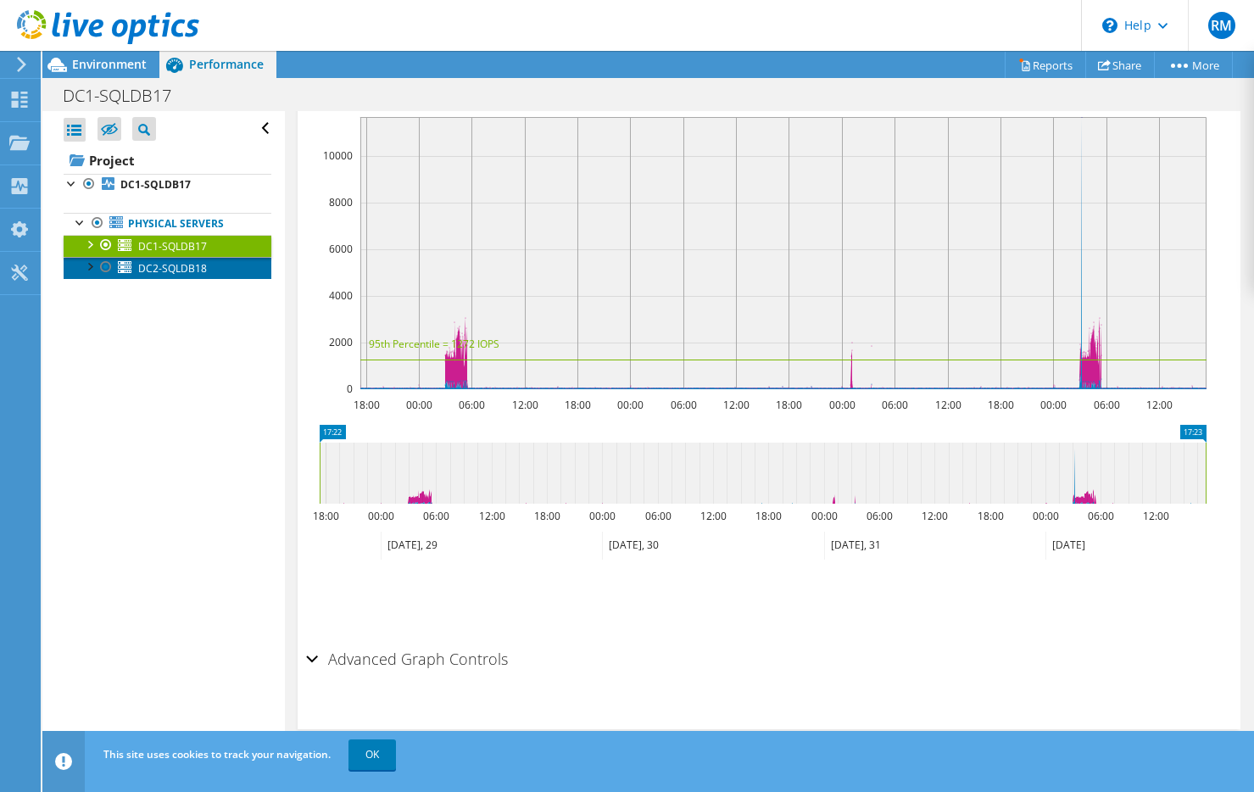
click at [179, 270] on span "DC2-SQLDB18" at bounding box center [172, 268] width 69 height 14
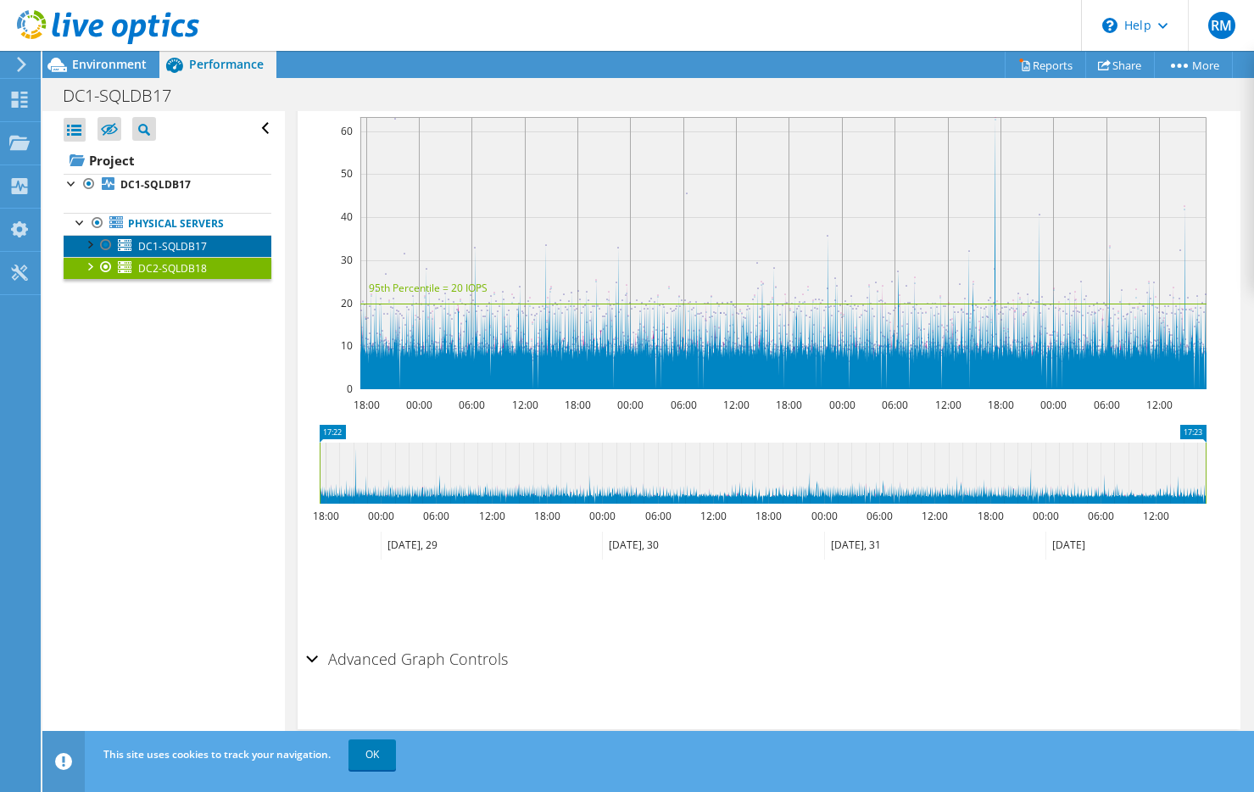
click at [170, 245] on span "DC1-SQLDB17" at bounding box center [172, 246] width 69 height 14
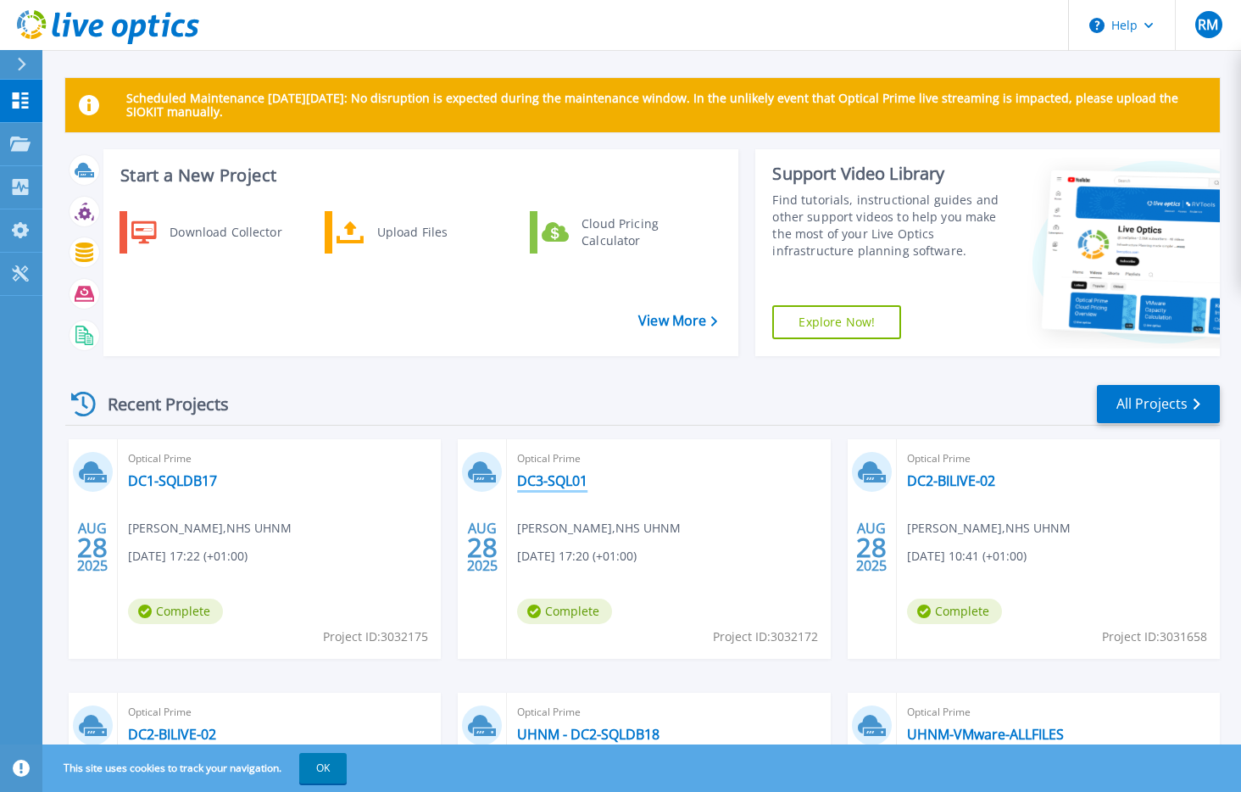
click at [560, 483] on link "DC3-SQL01" at bounding box center [552, 480] width 70 height 17
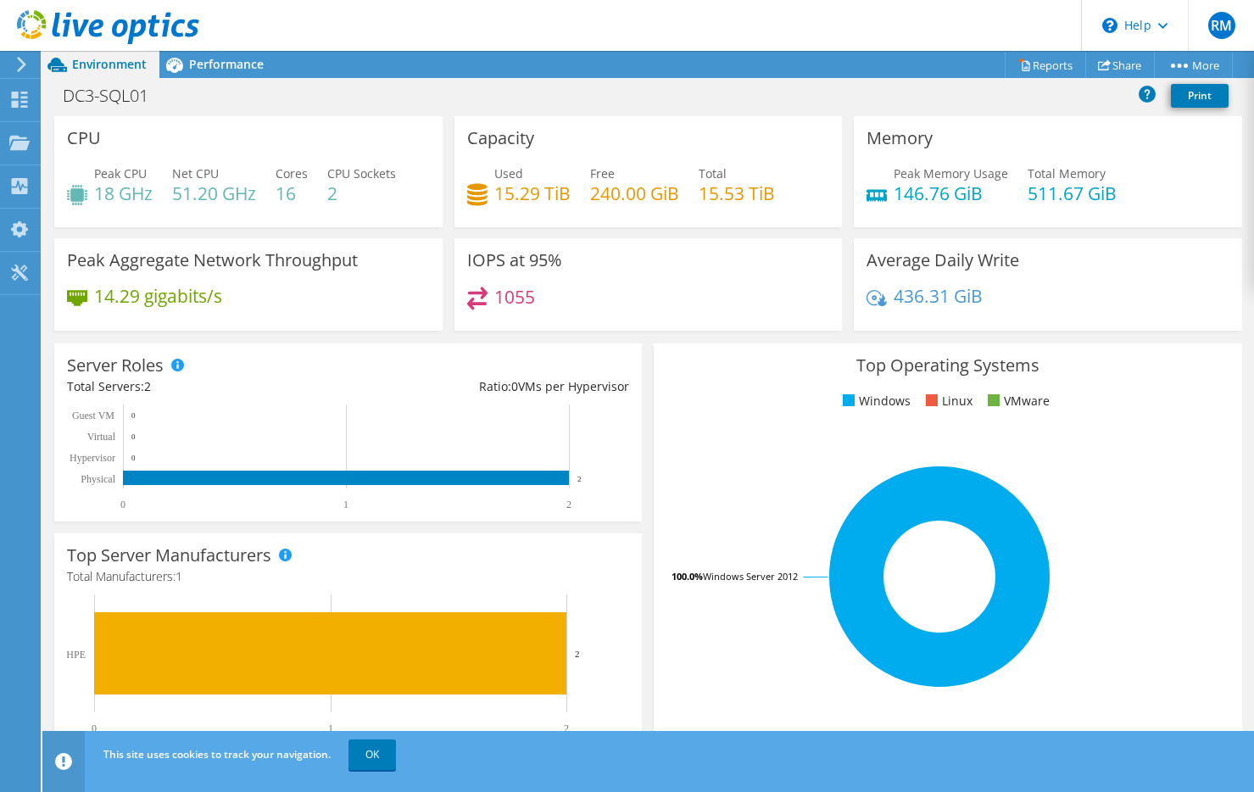
scroll to position [339, 0]
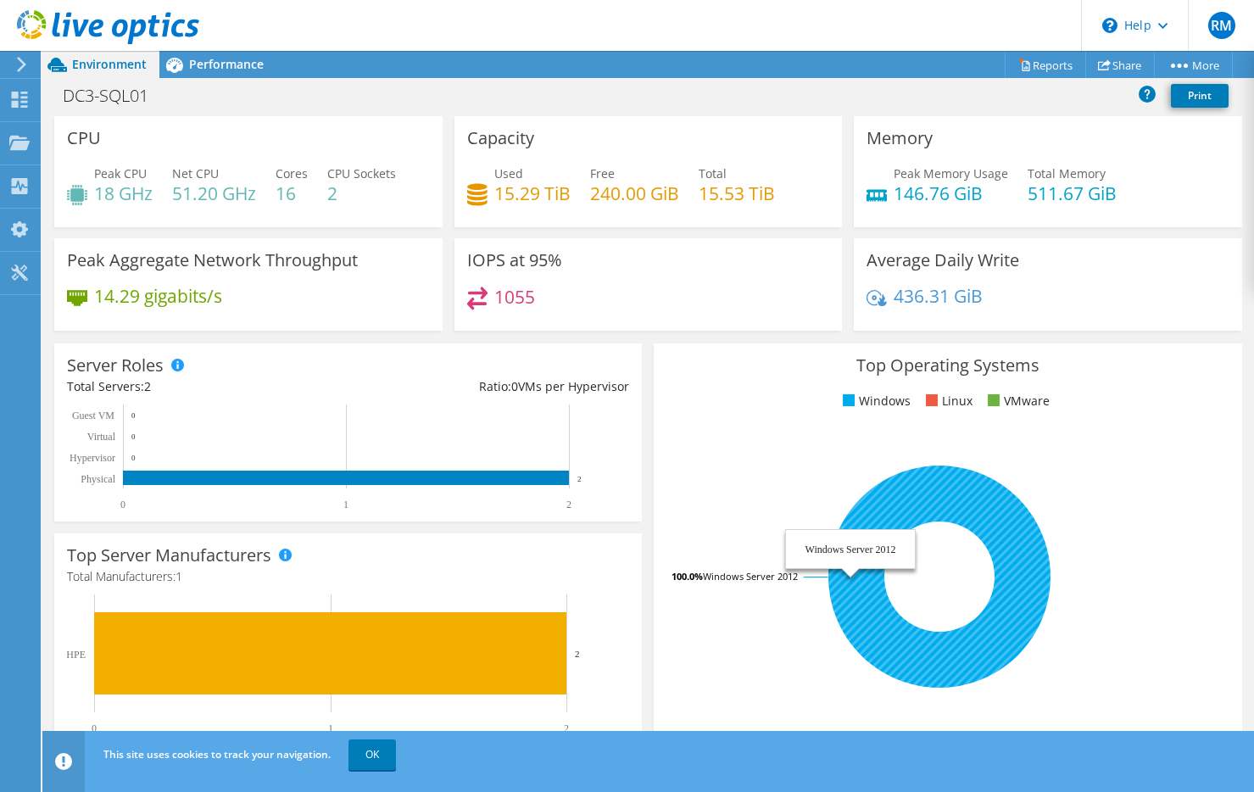
click at [904, 496] on icon at bounding box center [939, 576] width 222 height 222
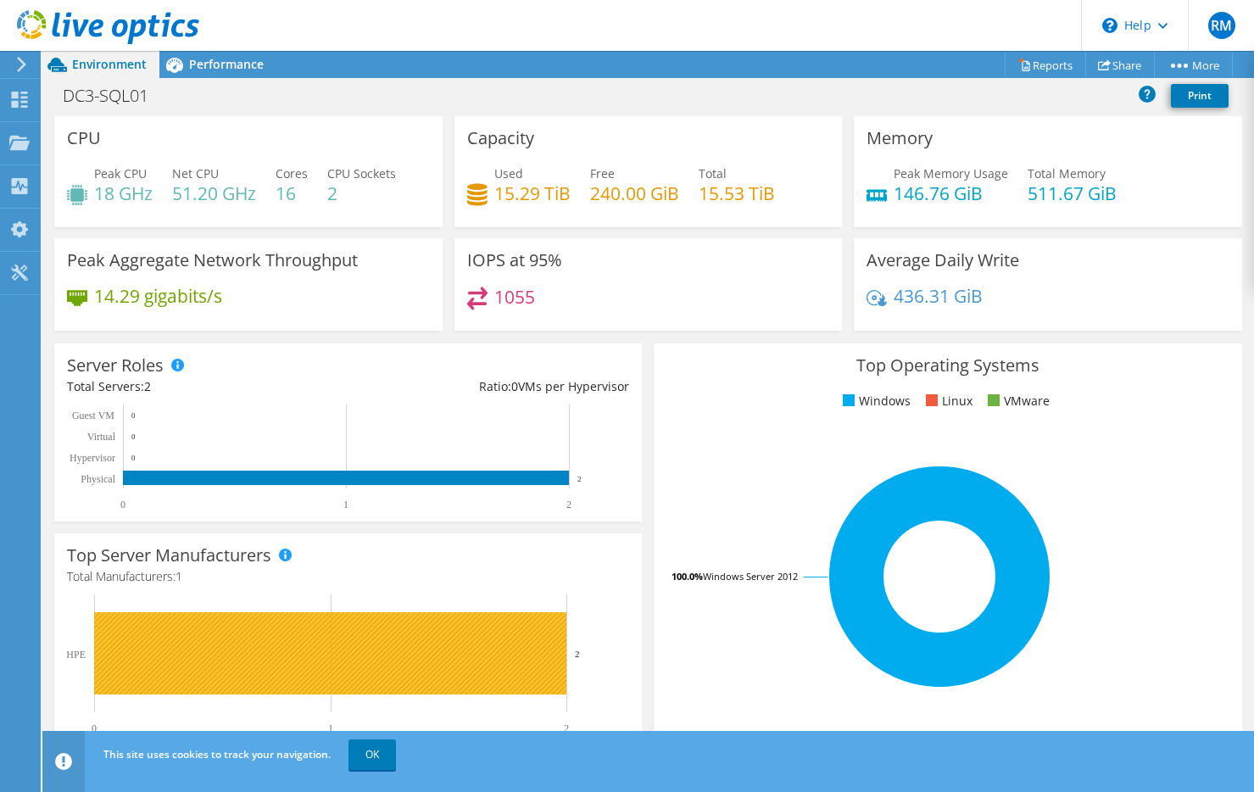
click at [502, 646] on rect at bounding box center [330, 653] width 472 height 82
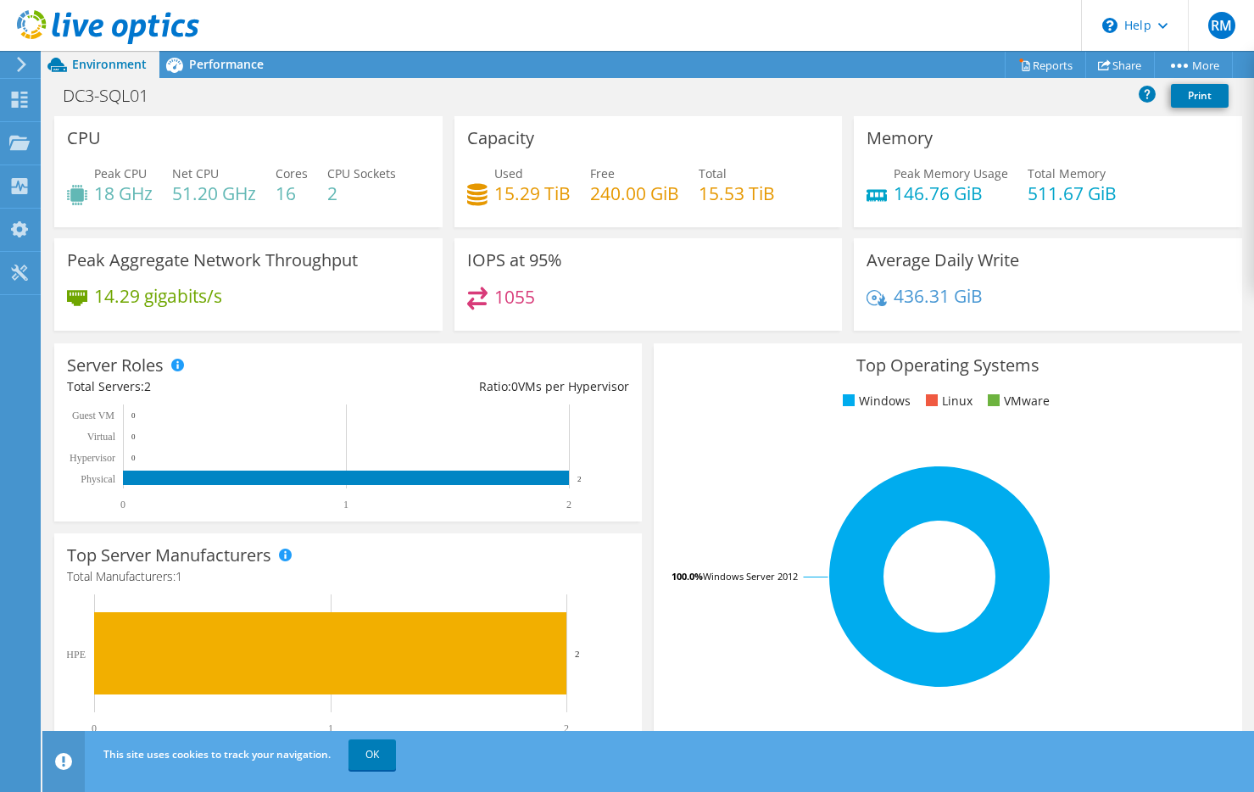
scroll to position [340, 0]
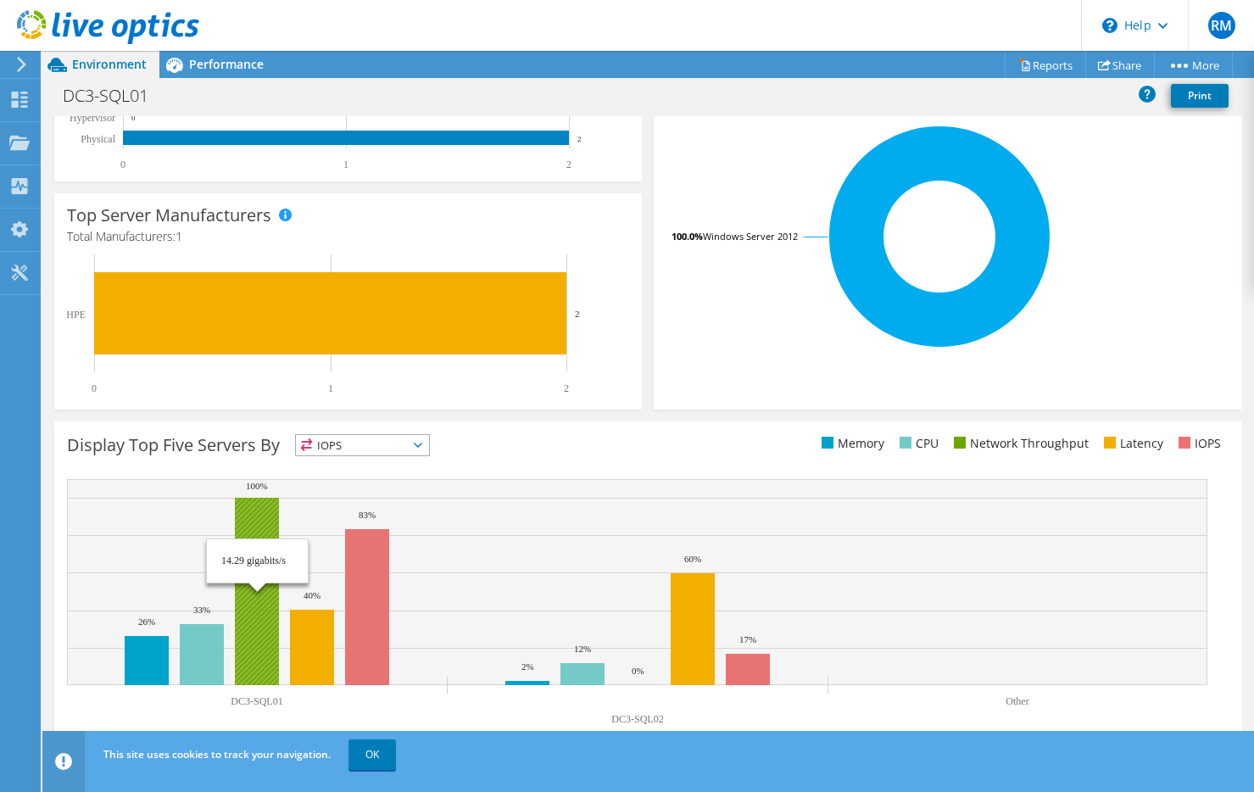
click at [254, 626] on rect at bounding box center [257, 591] width 44 height 187
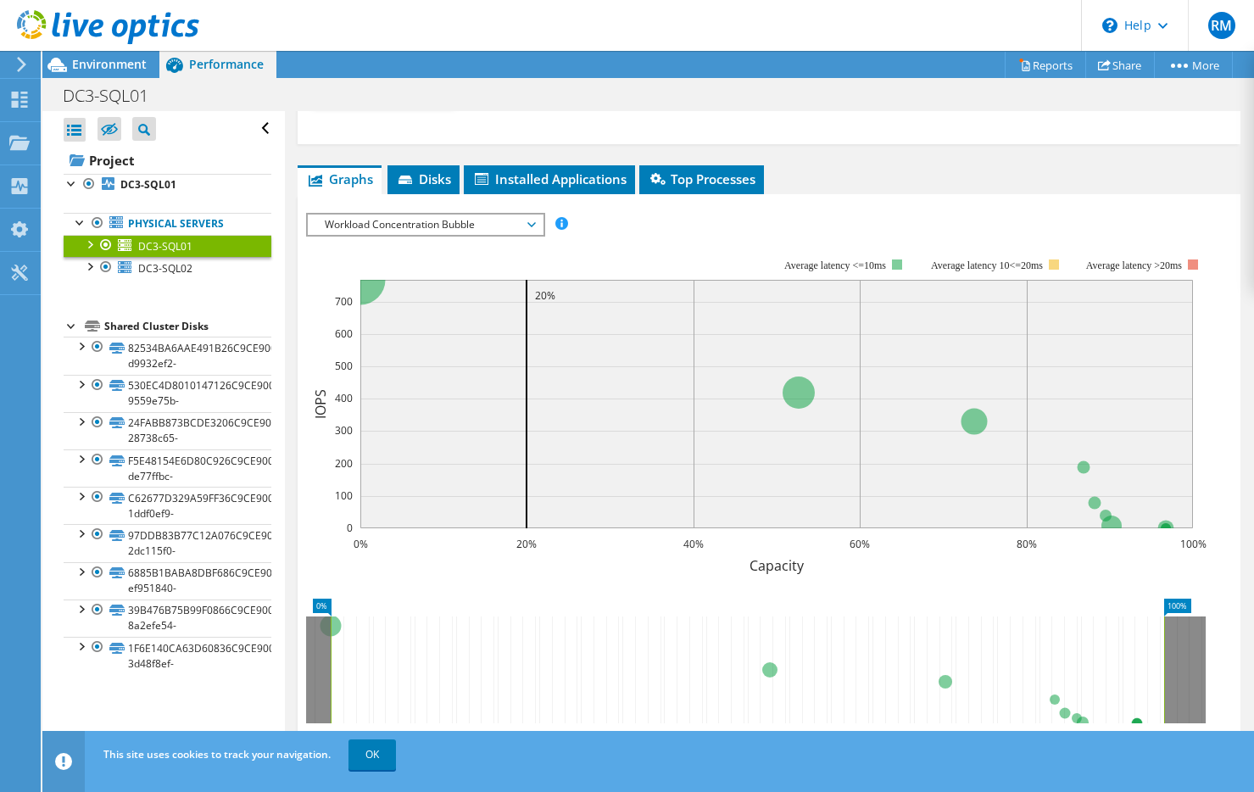
scroll to position [1031, 0]
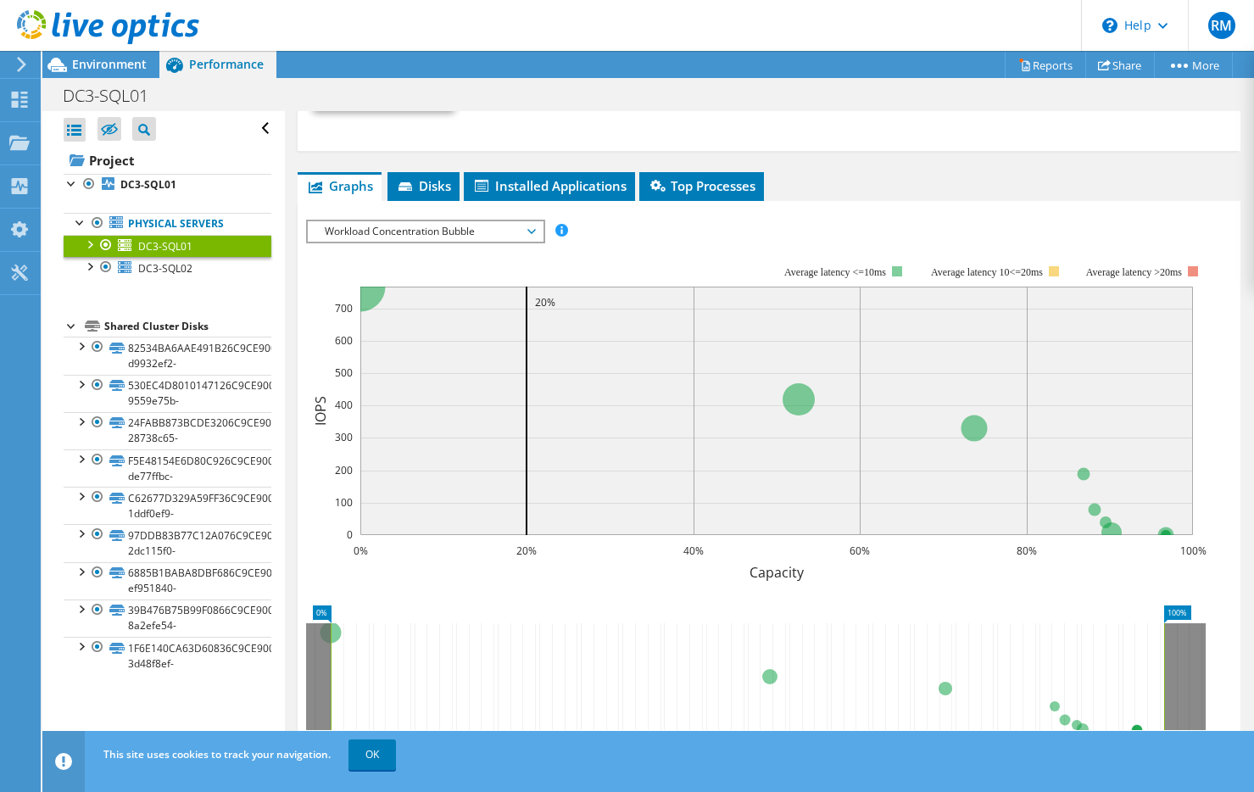
click at [442, 232] on span "Workload Concentration Bubble" at bounding box center [425, 231] width 218 height 20
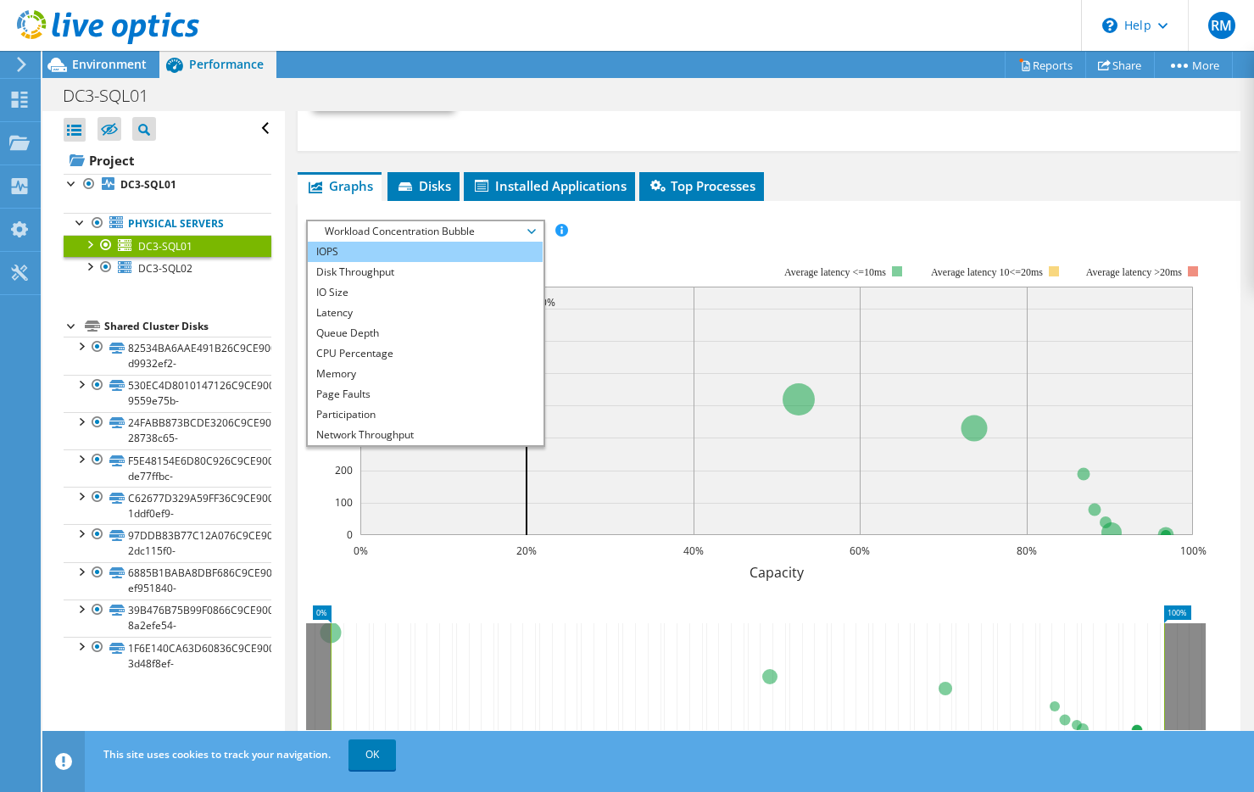
click at [373, 259] on li "IOPS" at bounding box center [425, 252] width 235 height 20
